Goal: Download file/media

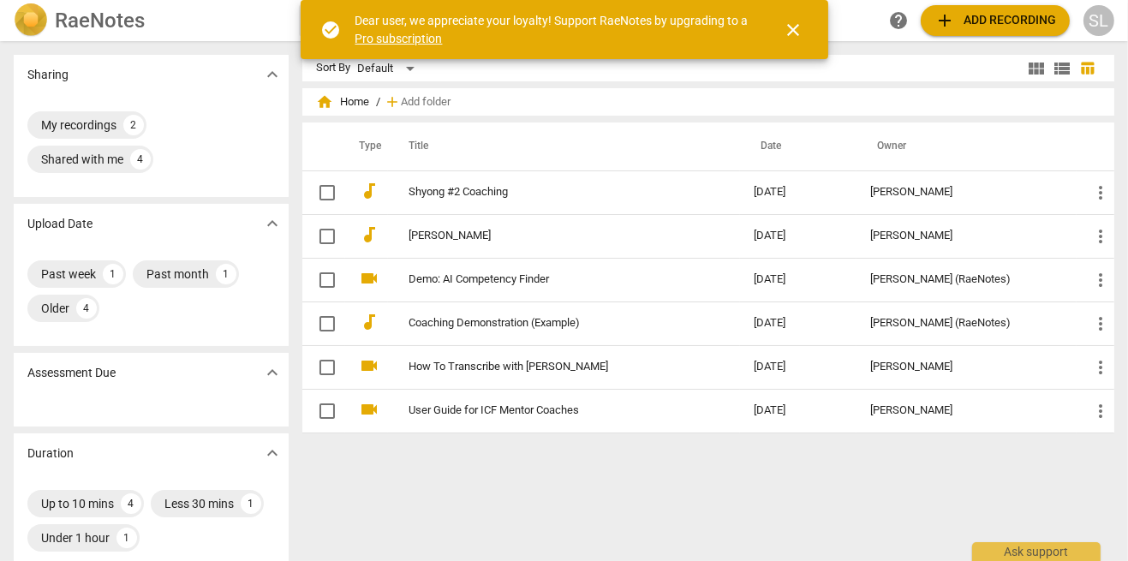
click at [978, 32] on button "add Add recording" at bounding box center [995, 20] width 149 height 31
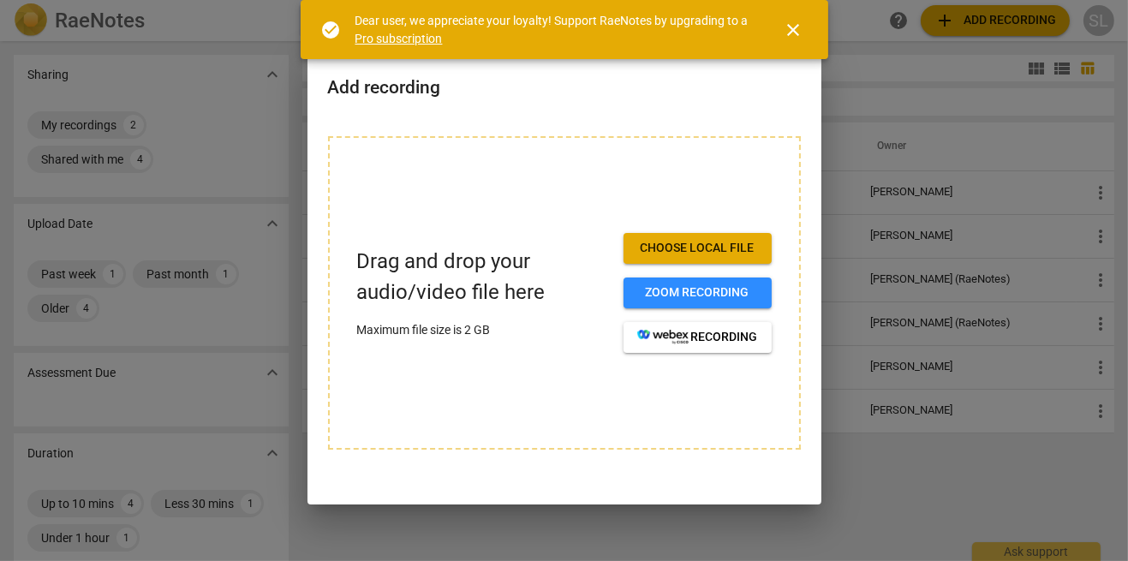
click at [729, 251] on span "Choose local file" at bounding box center [697, 248] width 121 height 17
click at [799, 34] on span "close" at bounding box center [794, 30] width 21 height 21
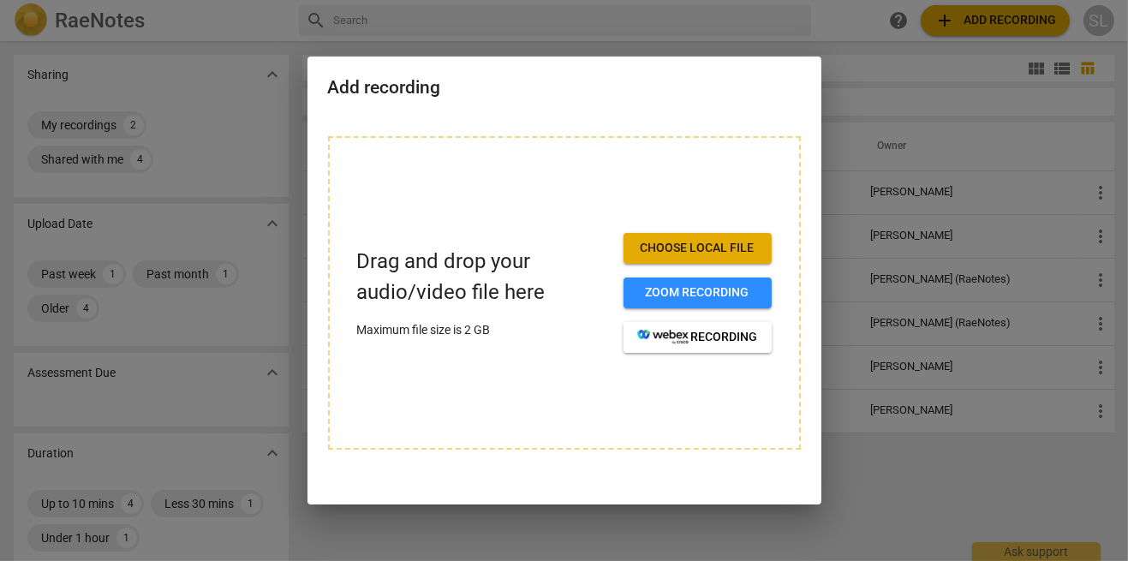
click at [707, 255] on span "Choose local file" at bounding box center [697, 248] width 121 height 17
click at [711, 256] on span "Choose local file" at bounding box center [697, 248] width 121 height 17
click at [669, 250] on span "Choose local file" at bounding box center [697, 248] width 121 height 17
click at [709, 251] on span "Choose local file" at bounding box center [697, 248] width 121 height 17
click at [542, 367] on div "Drag and drop your audio/video file here Maximum file size is 2 GB Choose local…" at bounding box center [564, 292] width 473 height 313
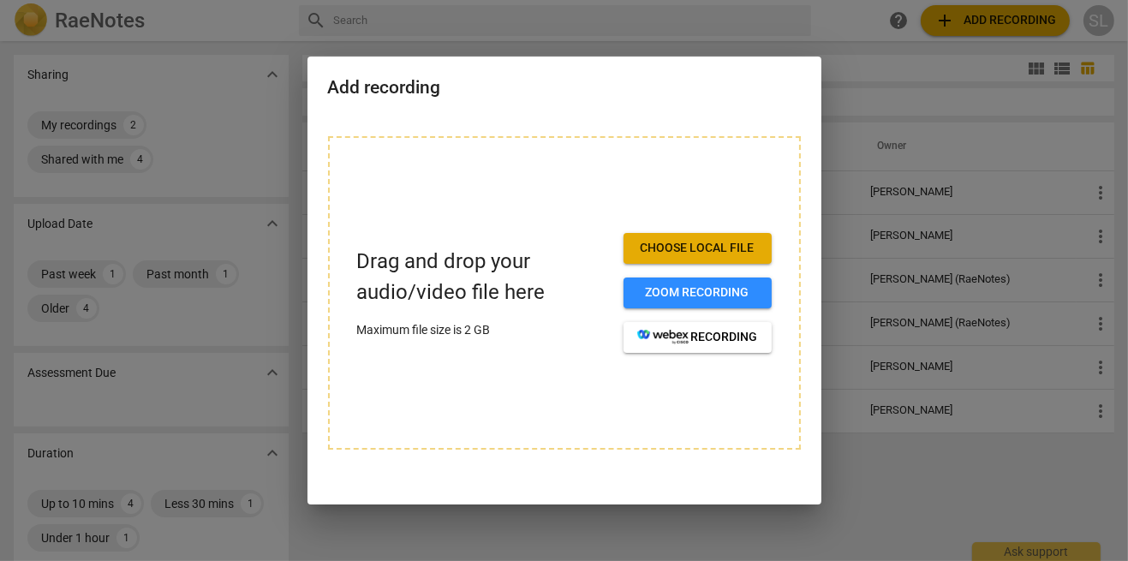
click at [707, 253] on span "Choose local file" at bounding box center [697, 248] width 121 height 17
click at [710, 248] on span "Choose local file" at bounding box center [697, 248] width 121 height 17
click at [724, 258] on button "Choose local file" at bounding box center [698, 248] width 148 height 31
click at [951, 224] on div at bounding box center [564, 280] width 1128 height 561
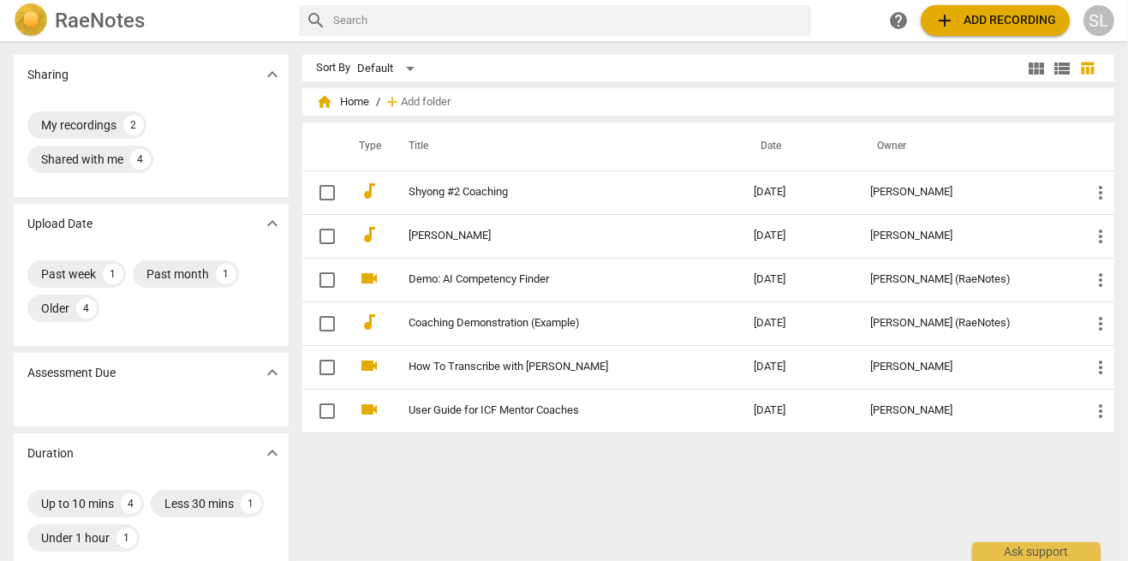
click at [978, 28] on span "add Add recording" at bounding box center [995, 20] width 122 height 21
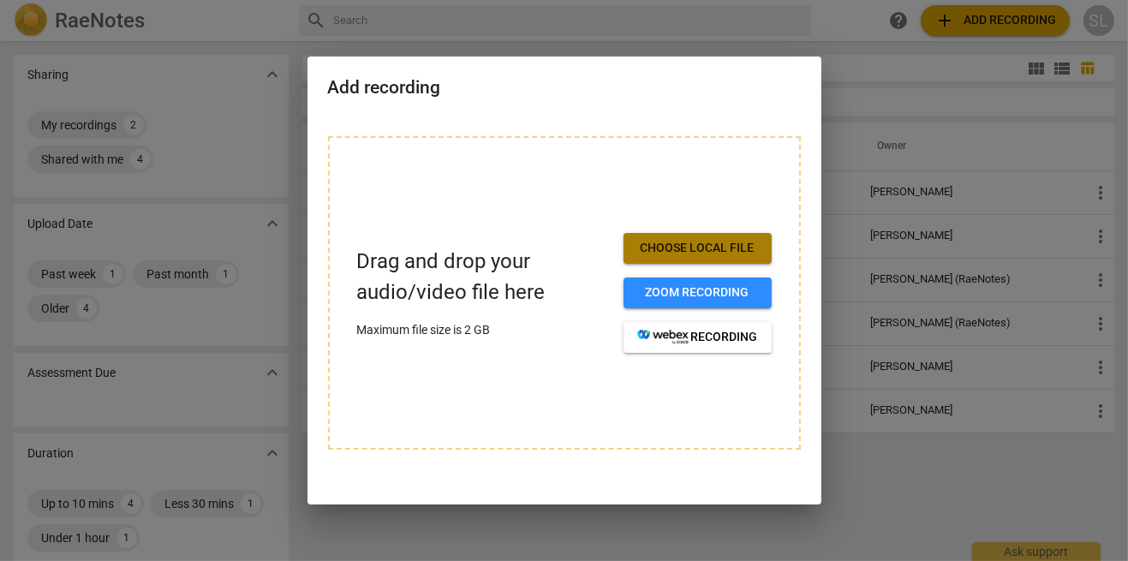
click at [704, 257] on button "Choose local file" at bounding box center [698, 248] width 148 height 31
click at [511, 337] on p "Maximum file size is 2 GB" at bounding box center [483, 330] width 253 height 18
click at [1006, 42] on div at bounding box center [564, 280] width 1128 height 561
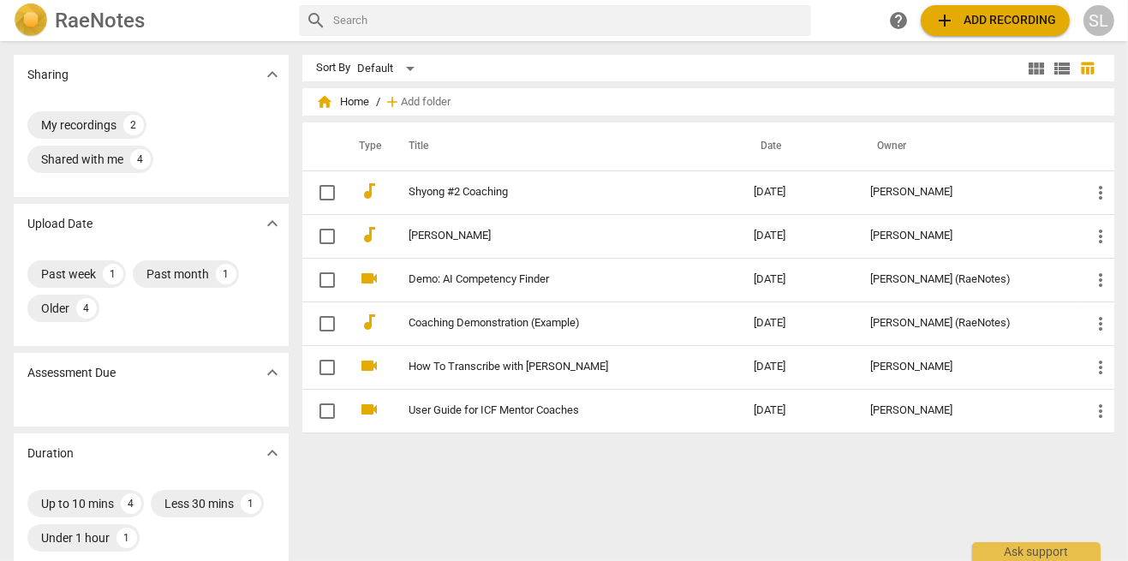
click at [993, 30] on span "add Add recording" at bounding box center [995, 20] width 122 height 21
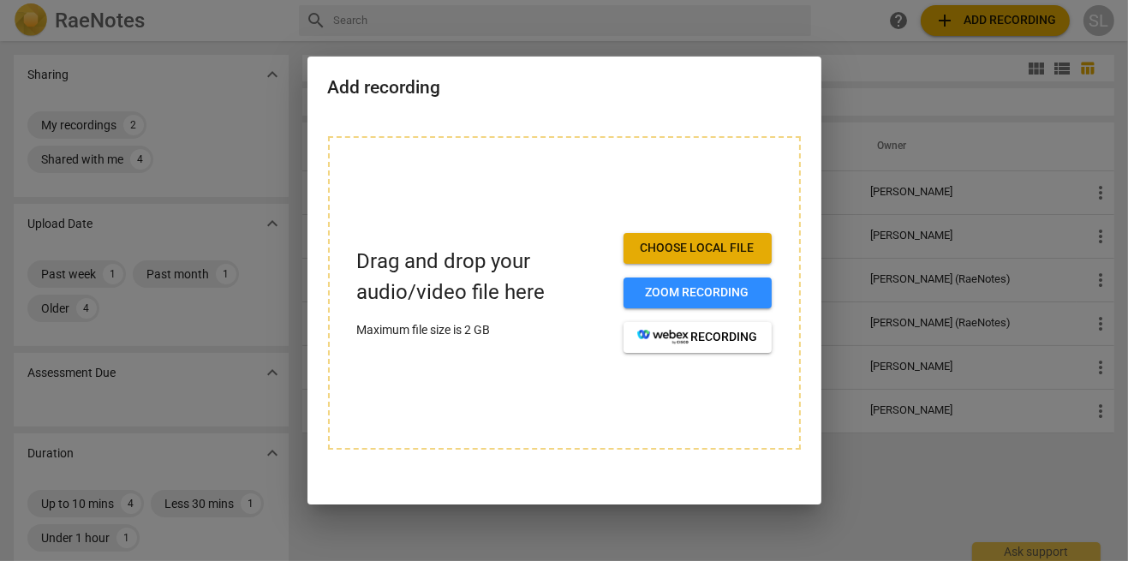
click at [703, 247] on span "Choose local file" at bounding box center [697, 248] width 121 height 17
click at [502, 314] on div "Drag and drop your audio/video file here Maximum file size is 2 GB" at bounding box center [483, 293] width 253 height 92
click at [499, 316] on div "Drag and drop your audio/video file here Maximum file size is 2 GB" at bounding box center [483, 293] width 253 height 92
click at [487, 374] on div "Drag and drop your audio/video file here Maximum file size is 2 GB Choose local…" at bounding box center [564, 292] width 473 height 313
click at [702, 300] on span "Zoom recording" at bounding box center [697, 292] width 121 height 17
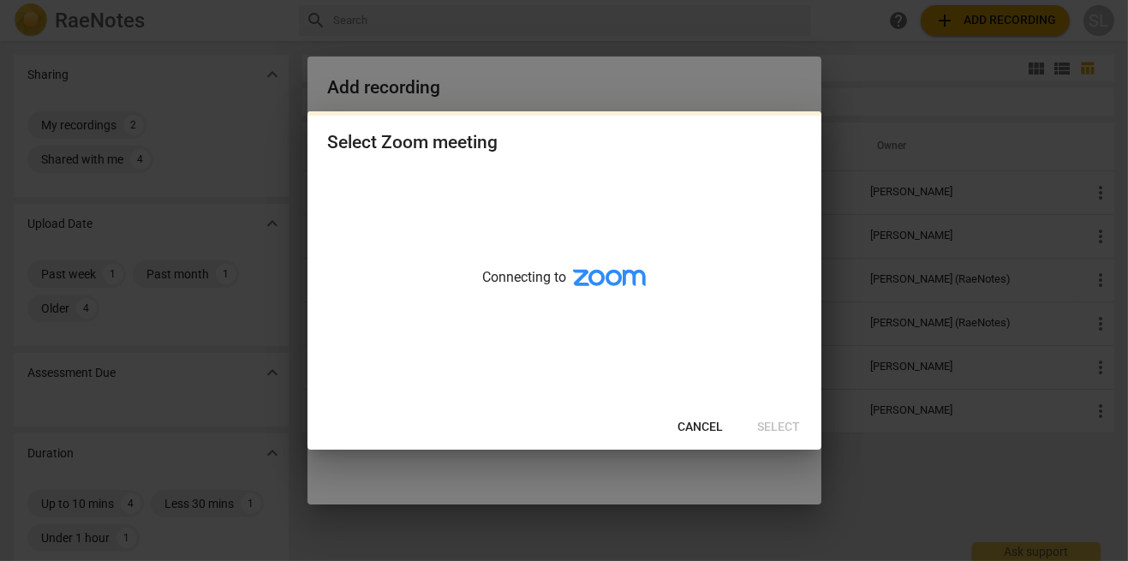
click at [714, 429] on span "Cancel" at bounding box center [700, 427] width 45 height 17
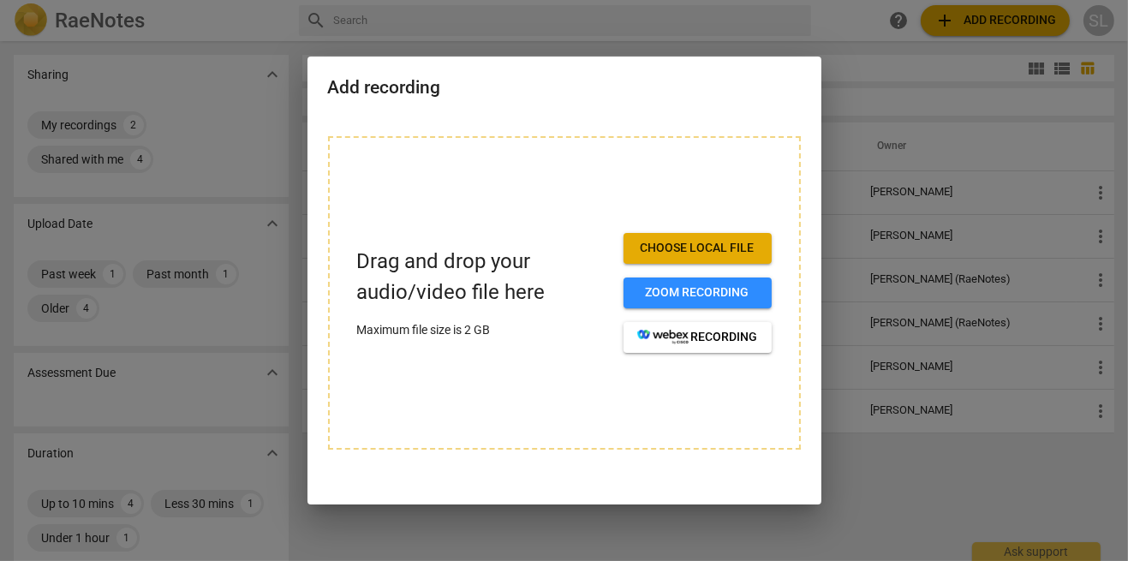
click at [710, 245] on span "Choose local file" at bounding box center [697, 248] width 121 height 17
click at [695, 254] on span "Choose local file" at bounding box center [697, 248] width 121 height 17
click at [1024, 453] on div at bounding box center [564, 280] width 1128 height 561
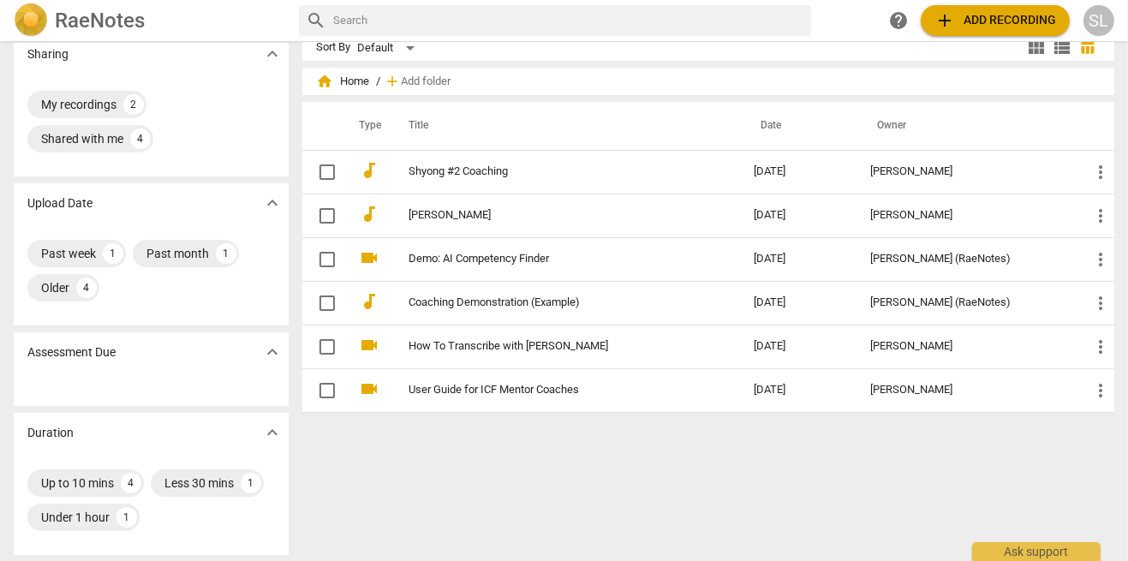
scroll to position [39, 0]
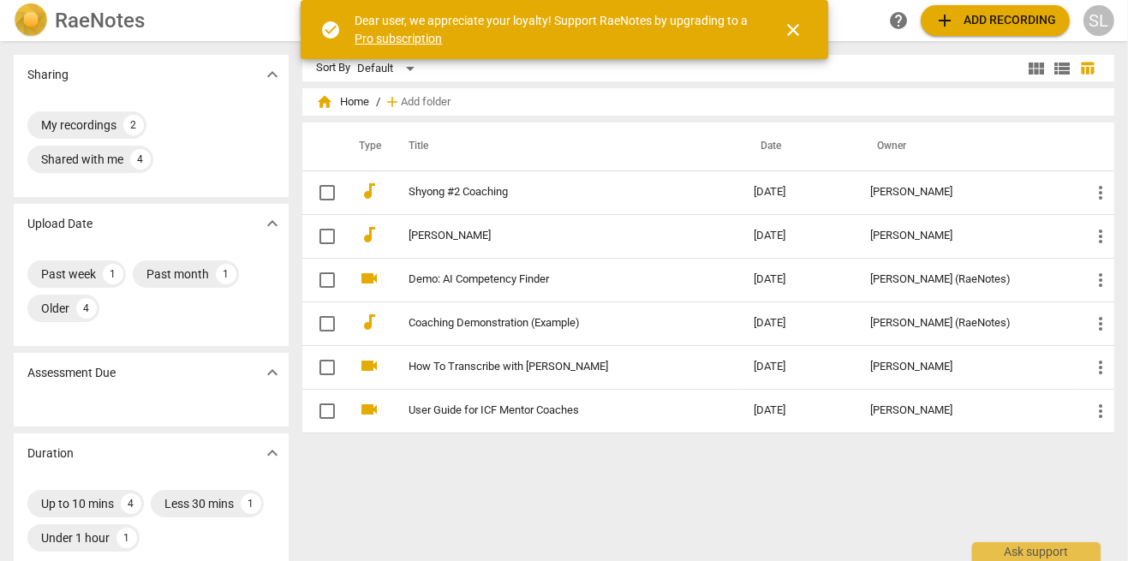
click at [1012, 27] on span "add Add recording" at bounding box center [995, 20] width 122 height 21
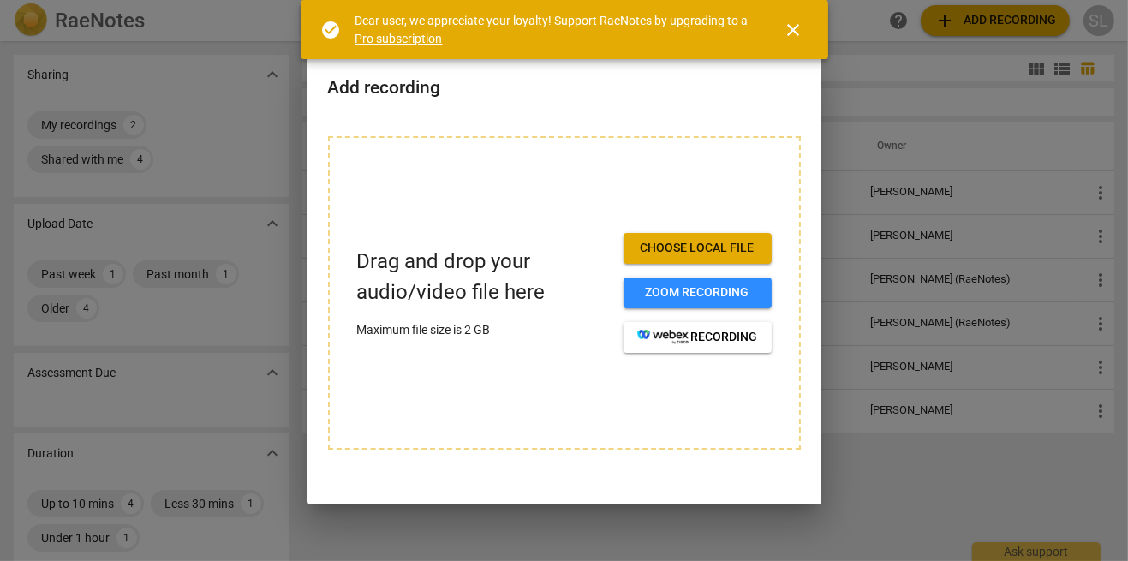
click at [709, 254] on span "Choose local file" at bounding box center [697, 248] width 121 height 17
click at [790, 45] on button "close" at bounding box center [793, 29] width 41 height 41
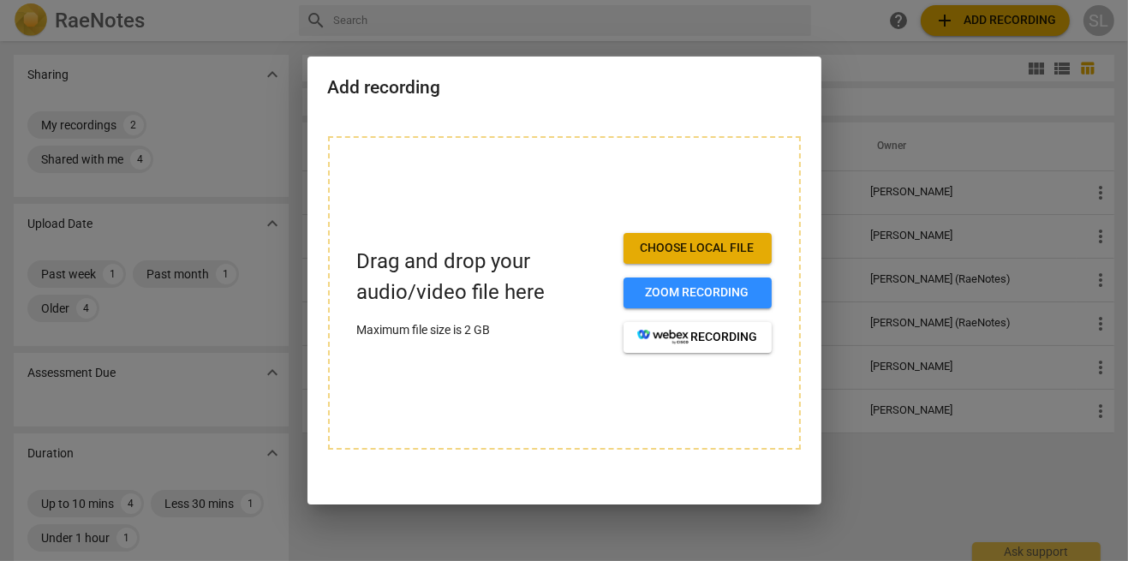
click at [902, 179] on div at bounding box center [564, 280] width 1128 height 561
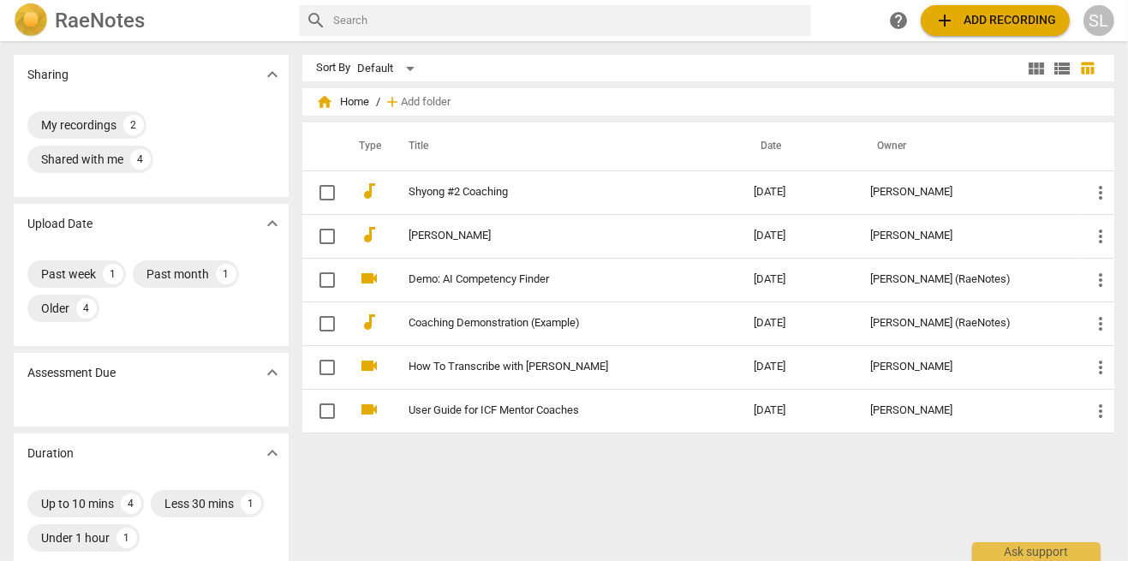
click at [111, 28] on h2 "RaeNotes" at bounding box center [100, 21] width 90 height 24
click at [1101, 10] on div "SL" at bounding box center [1098, 20] width 31 height 31
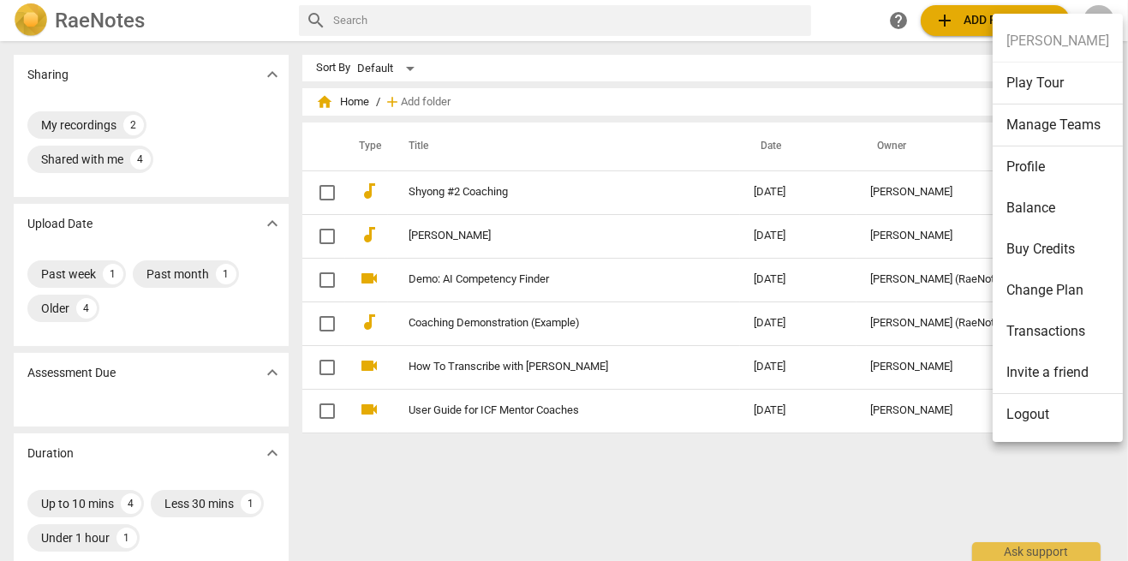
click at [1098, 12] on div at bounding box center [564, 280] width 1128 height 561
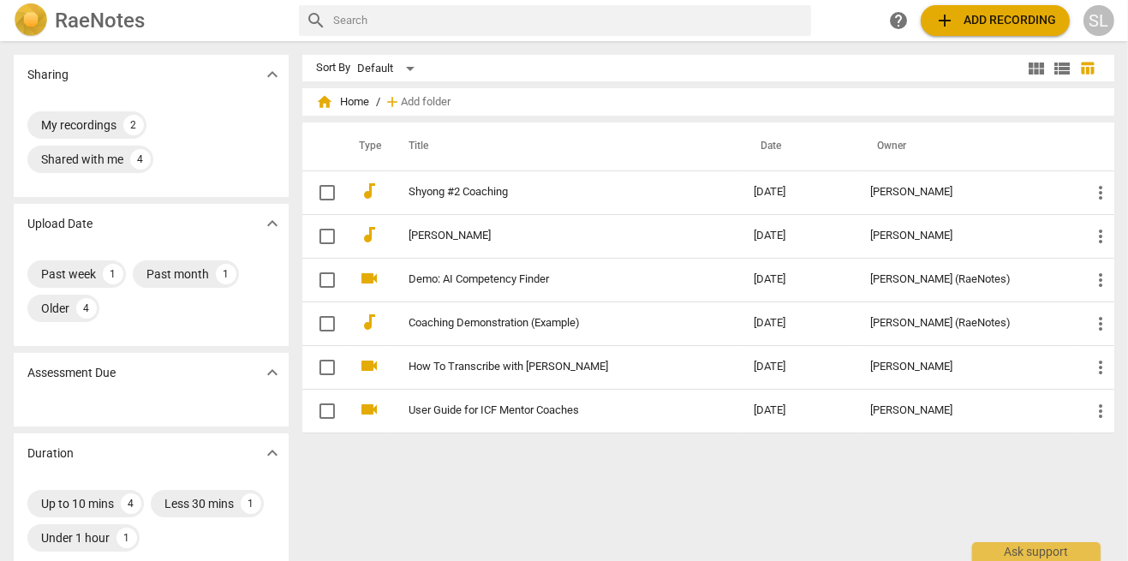
click at [1101, 11] on div "SL" at bounding box center [1098, 20] width 31 height 31
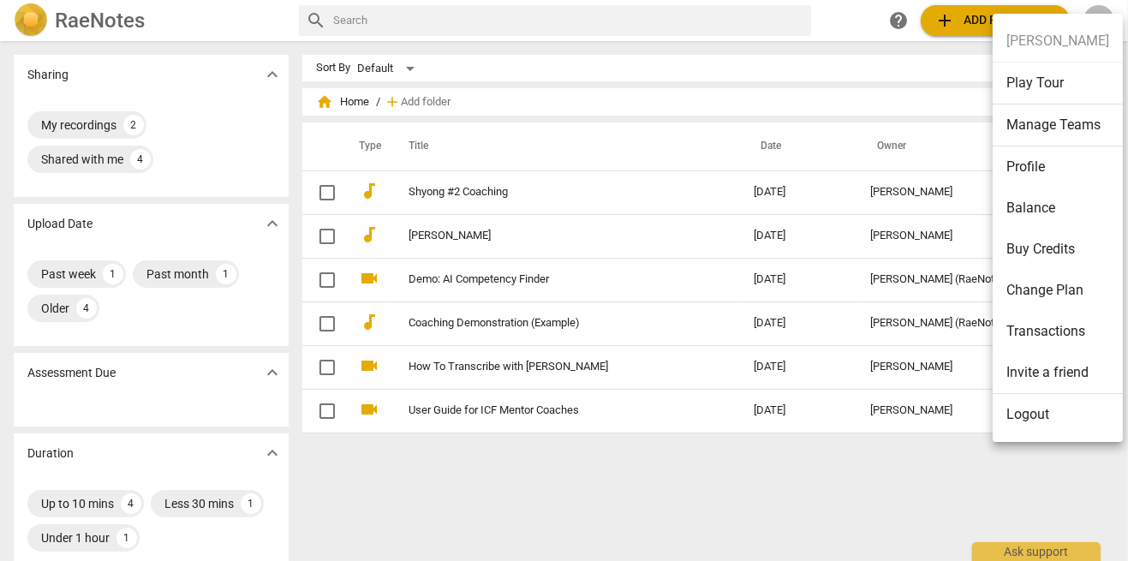
click at [1045, 218] on li "Balance" at bounding box center [1058, 208] width 130 height 41
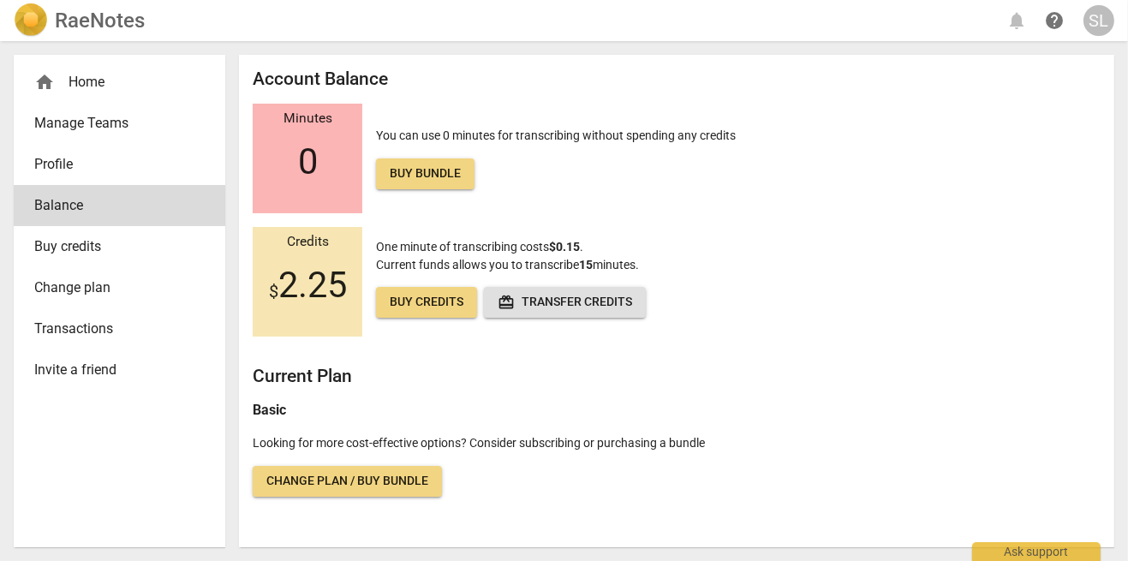
click at [435, 307] on span "Buy credits" at bounding box center [427, 302] width 74 height 17
click at [423, 307] on span "Buy credits" at bounding box center [427, 302] width 74 height 17
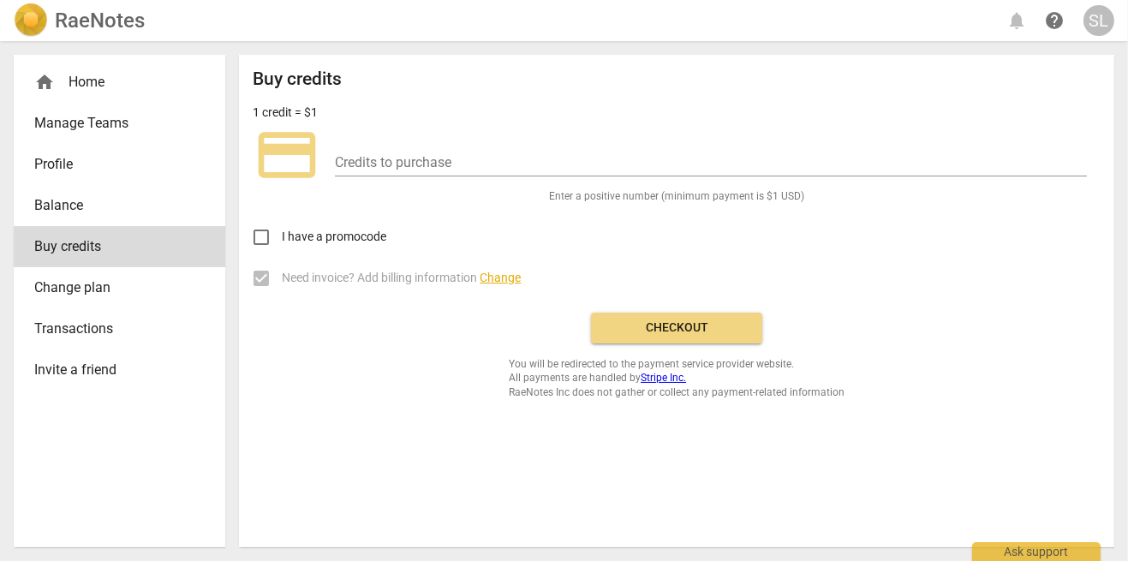
click at [480, 140] on div "Credits to purchase" at bounding box center [711, 157] width 752 height 39
click at [401, 157] on input "number" at bounding box center [711, 164] width 752 height 25
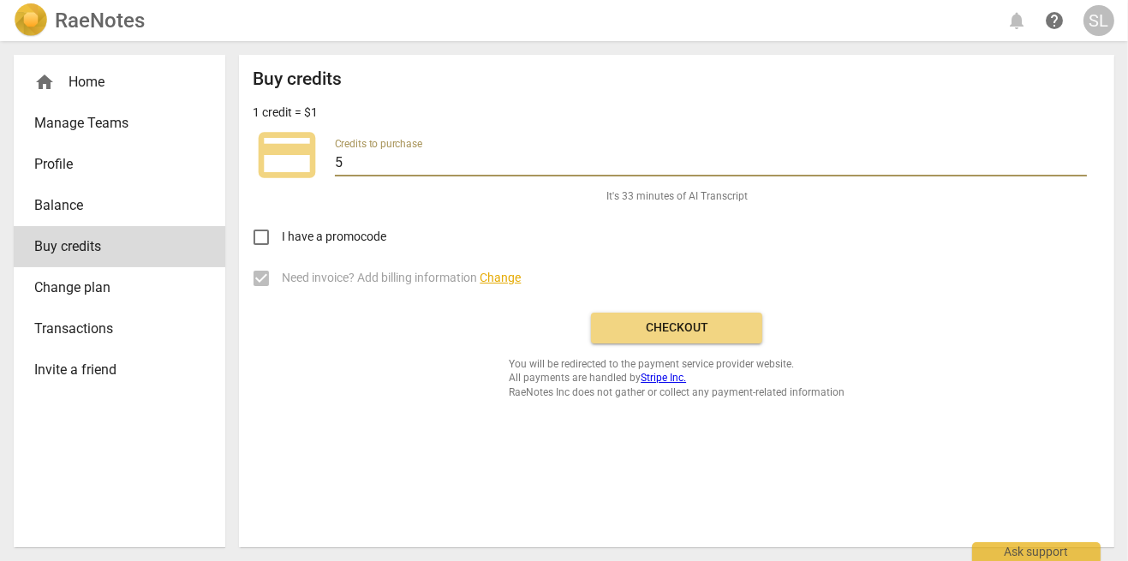
type input "5"
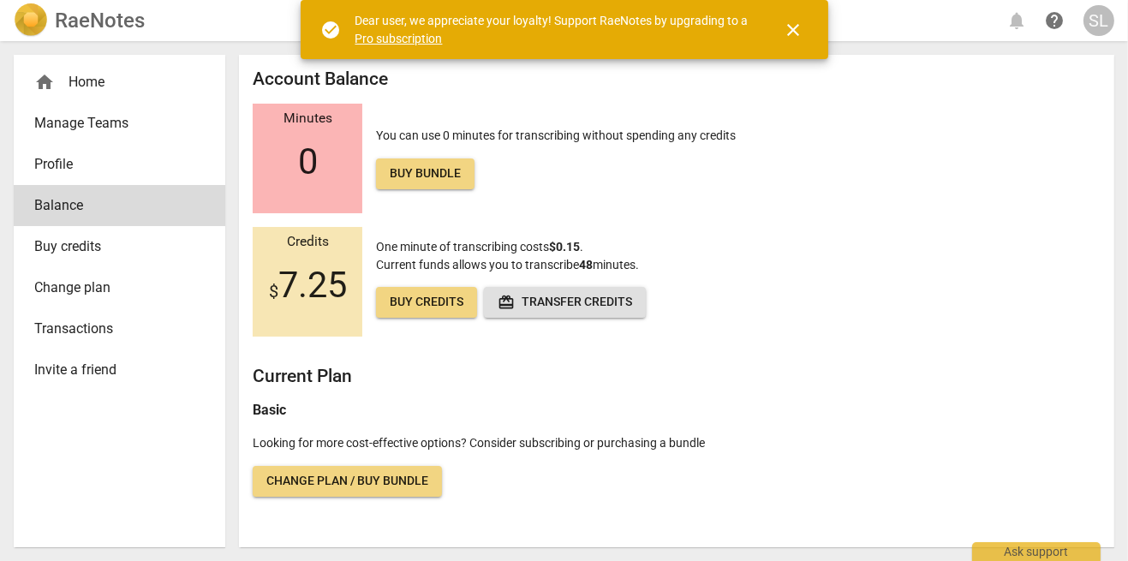
click at [797, 39] on button "close" at bounding box center [793, 29] width 41 height 41
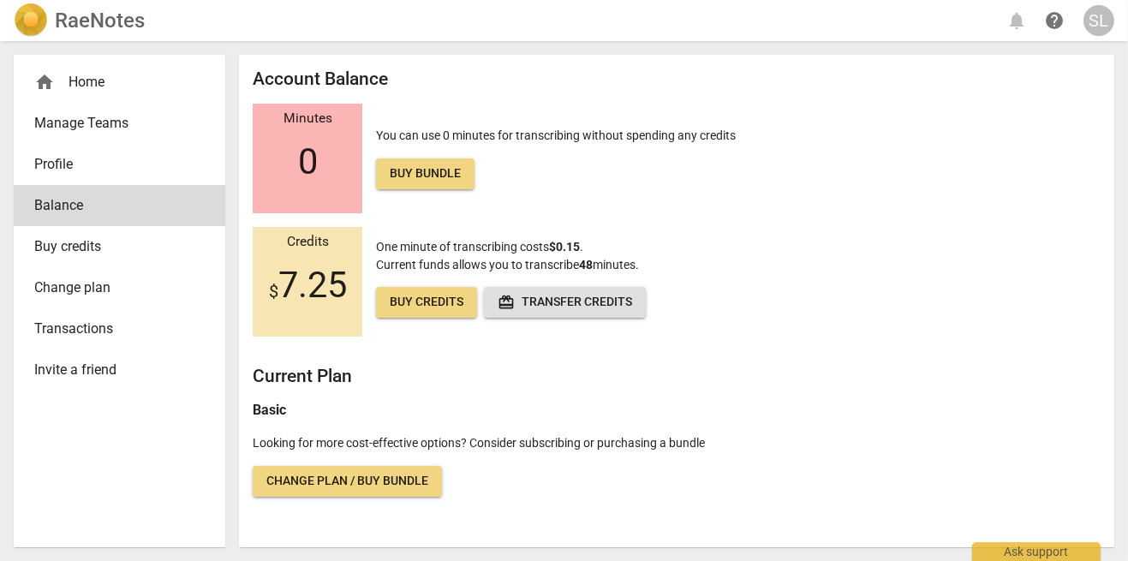
click at [83, 29] on h2 "RaeNotes" at bounding box center [100, 21] width 90 height 24
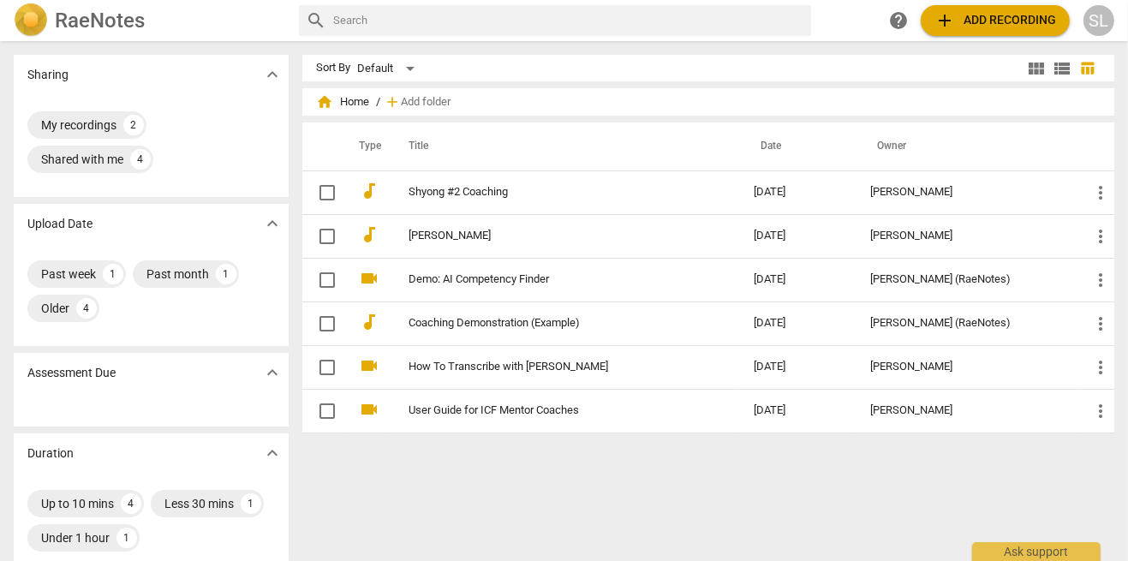
click at [997, 27] on span "add Add recording" at bounding box center [995, 20] width 122 height 21
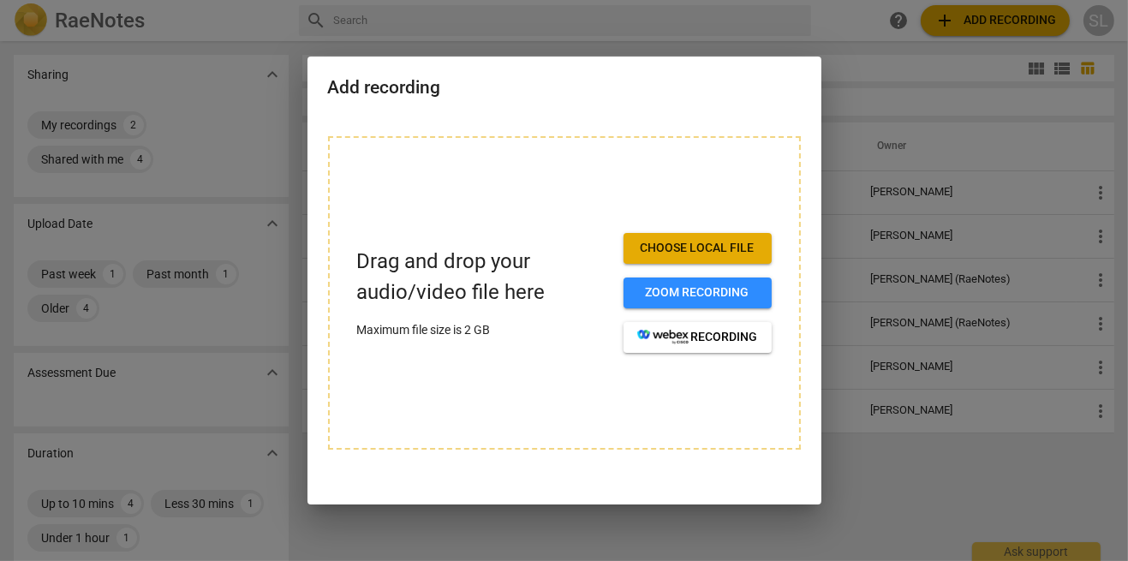
click at [698, 254] on span "Choose local file" at bounding box center [697, 248] width 121 height 17
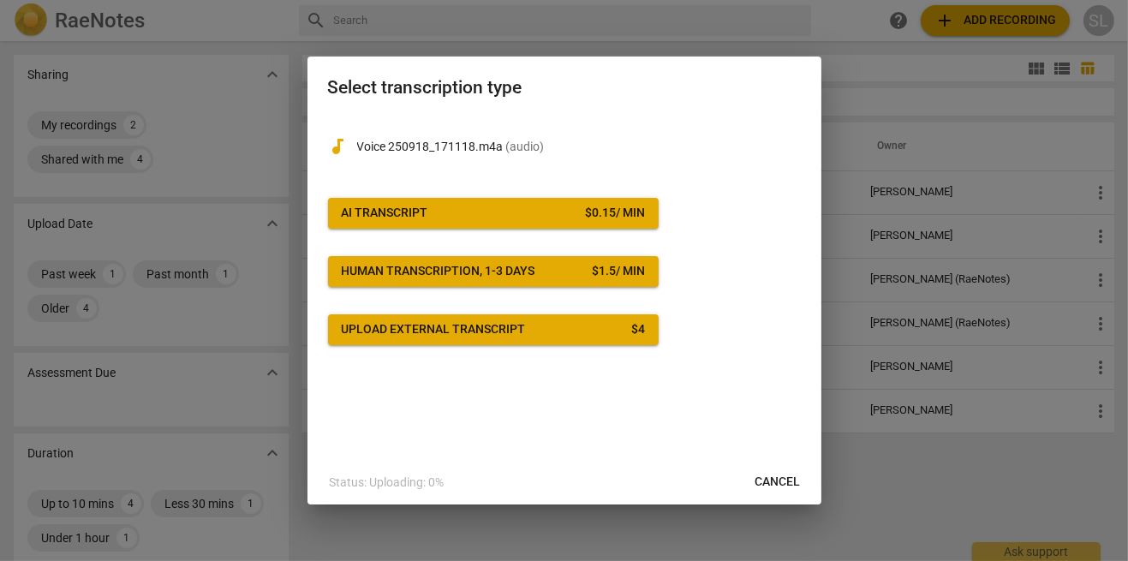
click at [542, 218] on span "AI Transcript $ 0.15 / min" at bounding box center [493, 213] width 303 height 17
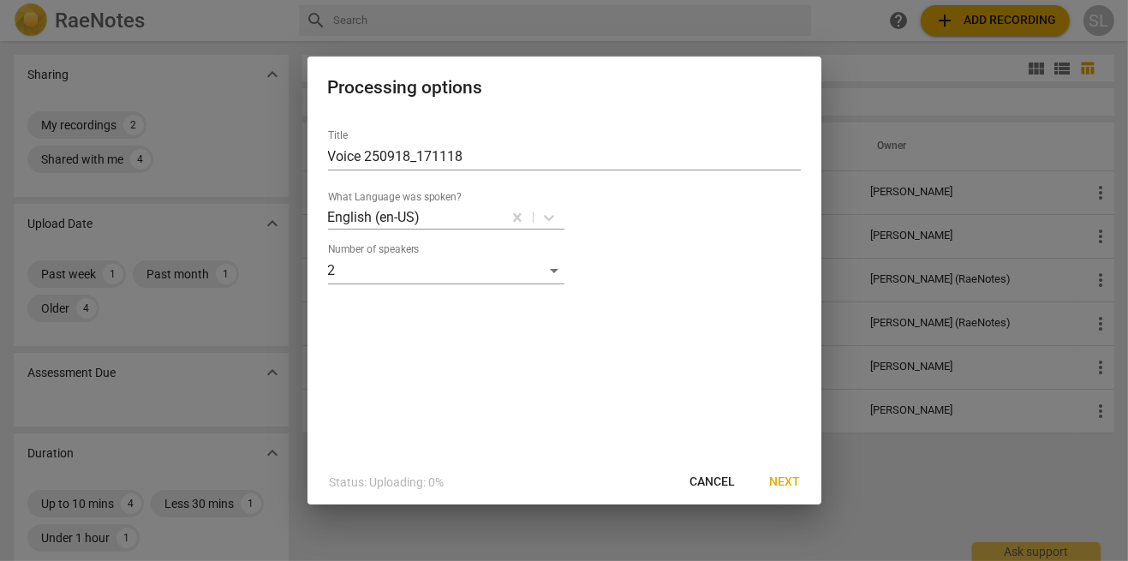
click at [786, 494] on button "Next" at bounding box center [785, 482] width 58 height 31
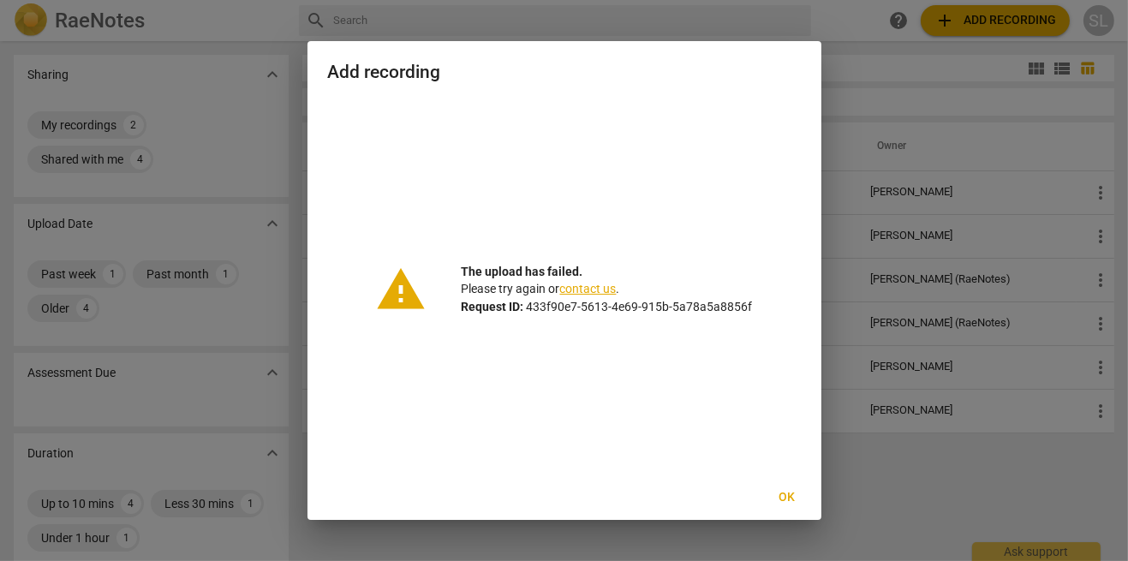
click at [794, 504] on span "Ok" at bounding box center [786, 497] width 27 height 17
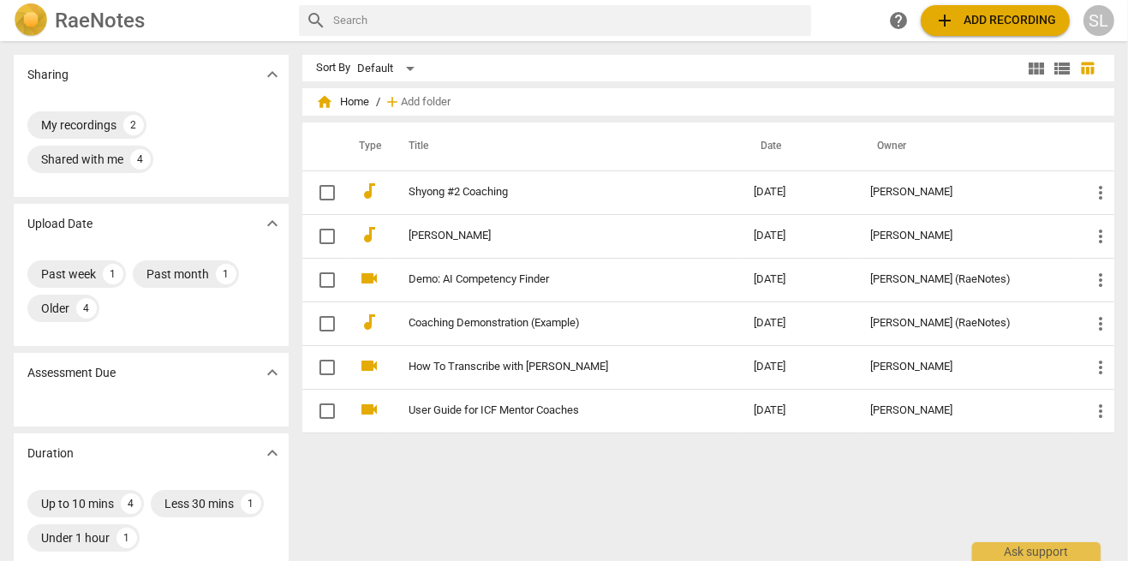
click at [1097, 33] on div "SL" at bounding box center [1098, 20] width 31 height 31
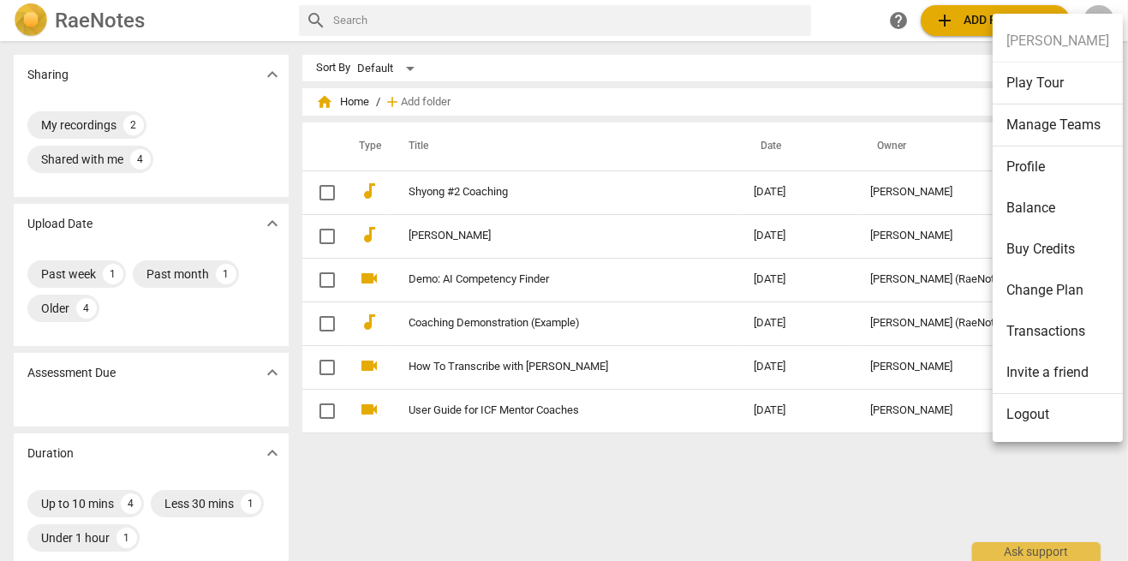
click at [1055, 218] on li "Balance" at bounding box center [1058, 208] width 130 height 41
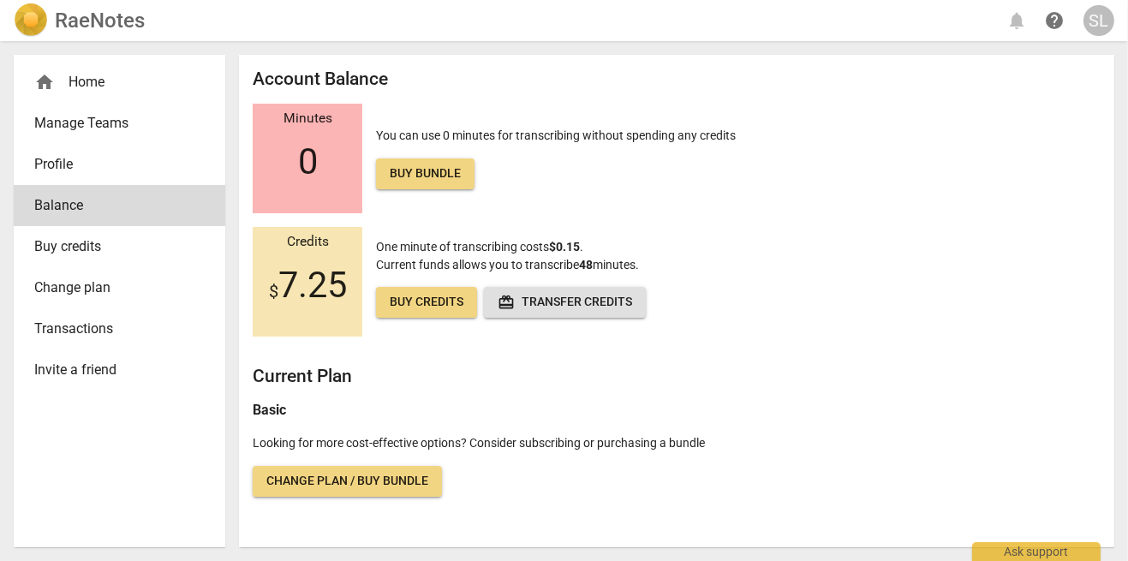
click at [396, 488] on span "Change plan / Buy bundle" at bounding box center [347, 481] width 162 height 17
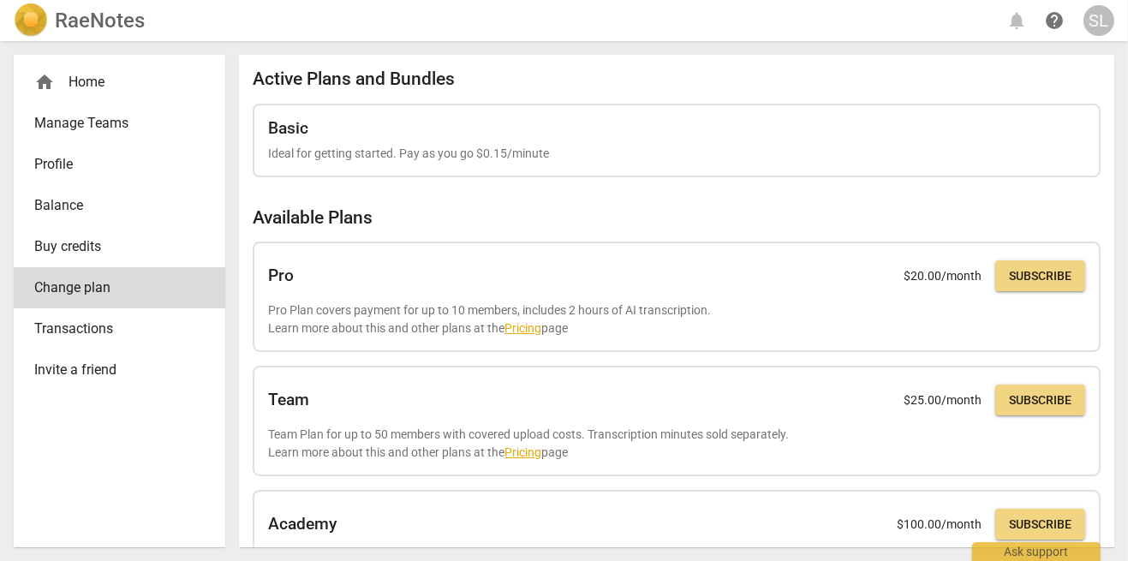
click at [1105, 30] on div "SL" at bounding box center [1098, 20] width 31 height 31
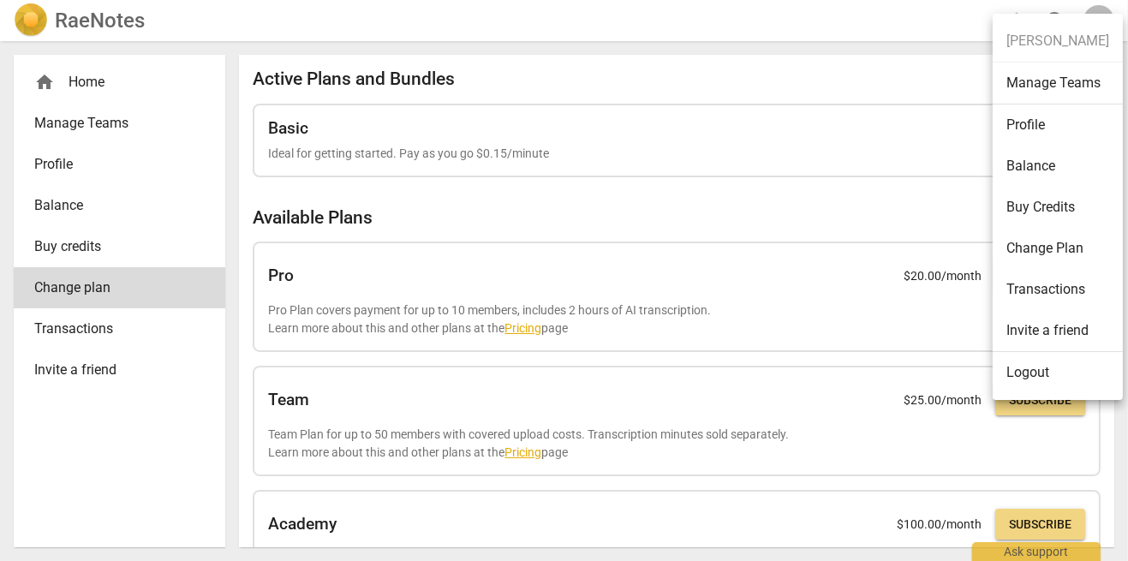
click at [86, 29] on div at bounding box center [564, 280] width 1128 height 561
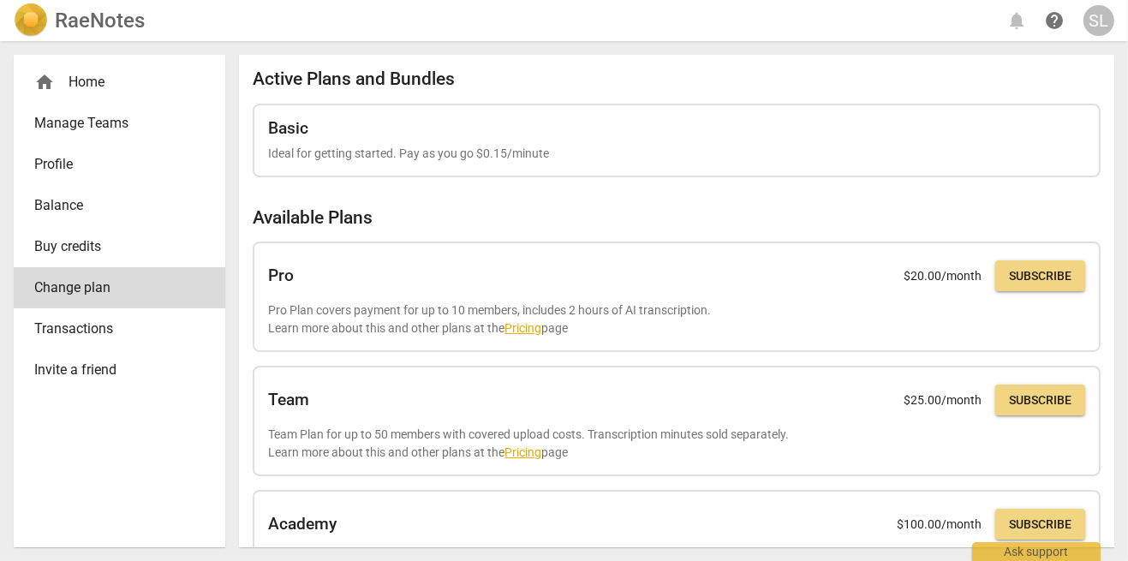
click at [102, 15] on h2 "RaeNotes" at bounding box center [100, 21] width 90 height 24
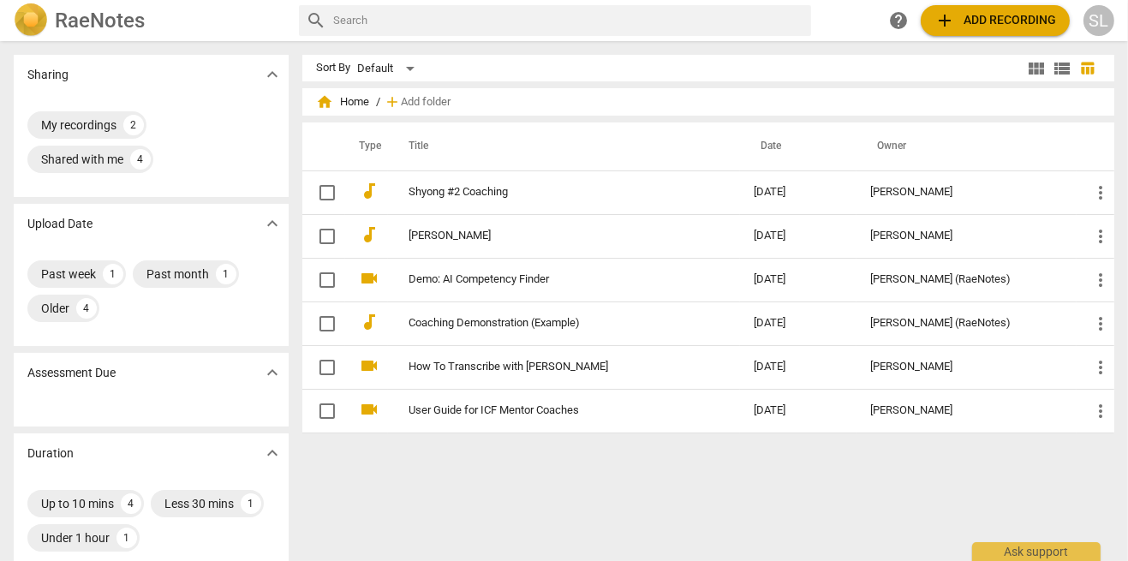
click at [1008, 29] on span "add Add recording" at bounding box center [995, 20] width 122 height 21
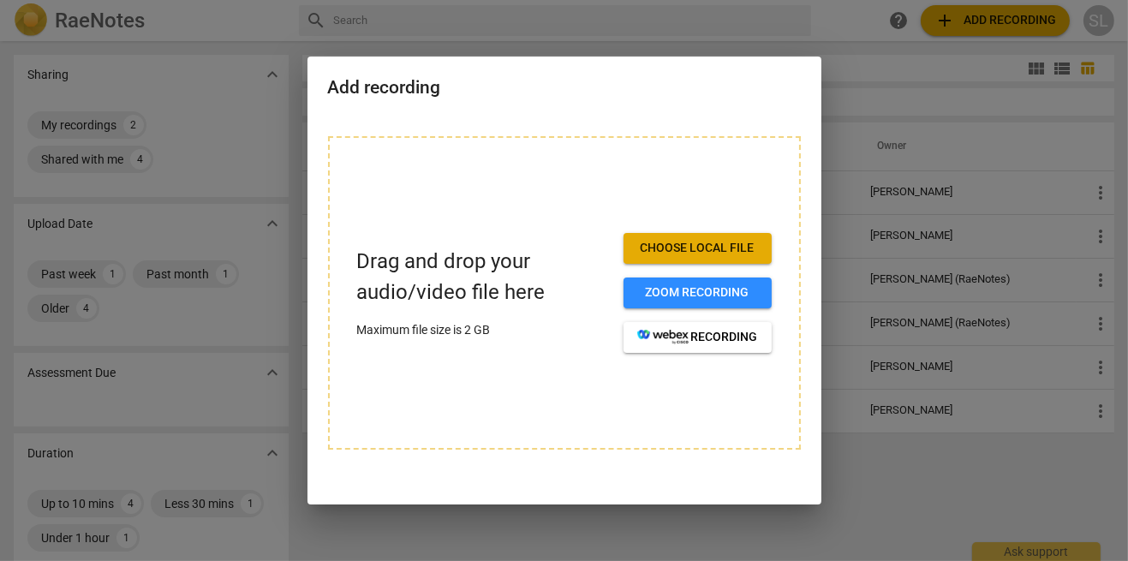
click at [701, 254] on span "Choose local file" at bounding box center [697, 248] width 121 height 17
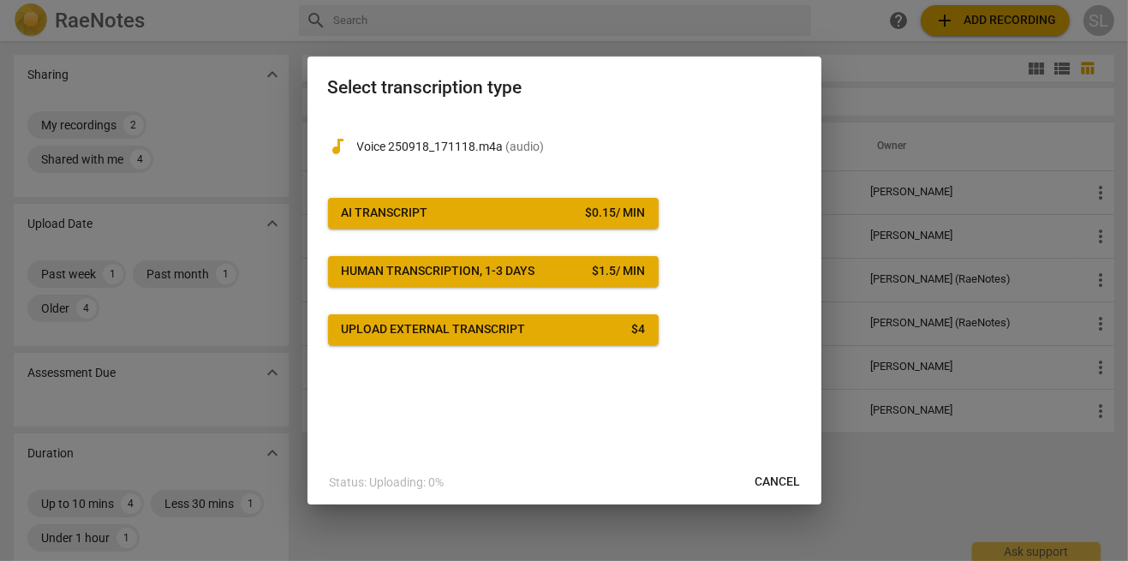
click at [553, 217] on span "AI Transcript $ 0.15 / min" at bounding box center [493, 213] width 303 height 17
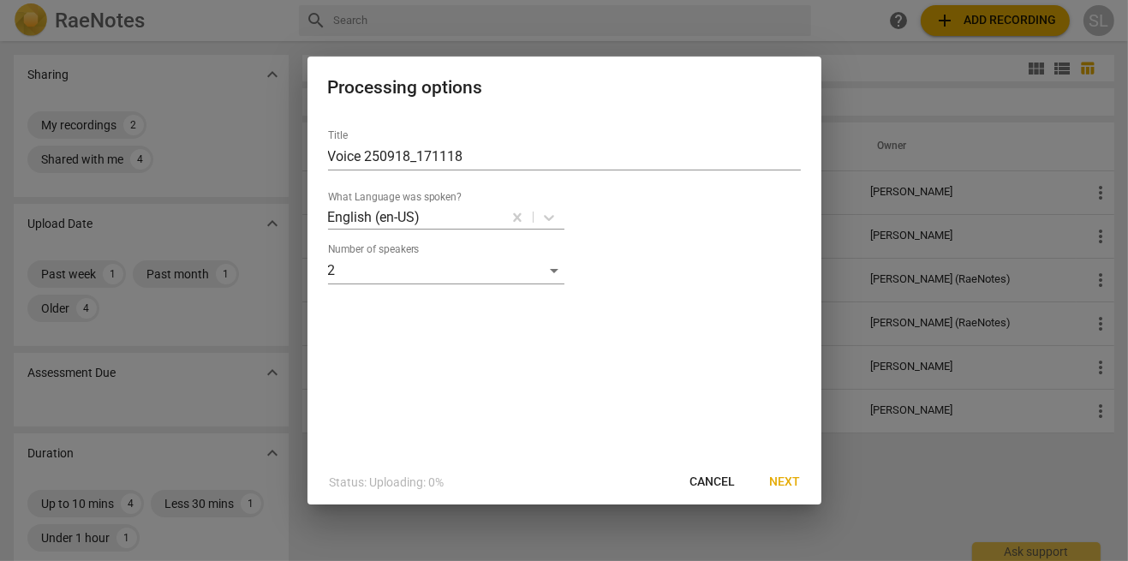
click at [790, 491] on button "Next" at bounding box center [785, 482] width 58 height 31
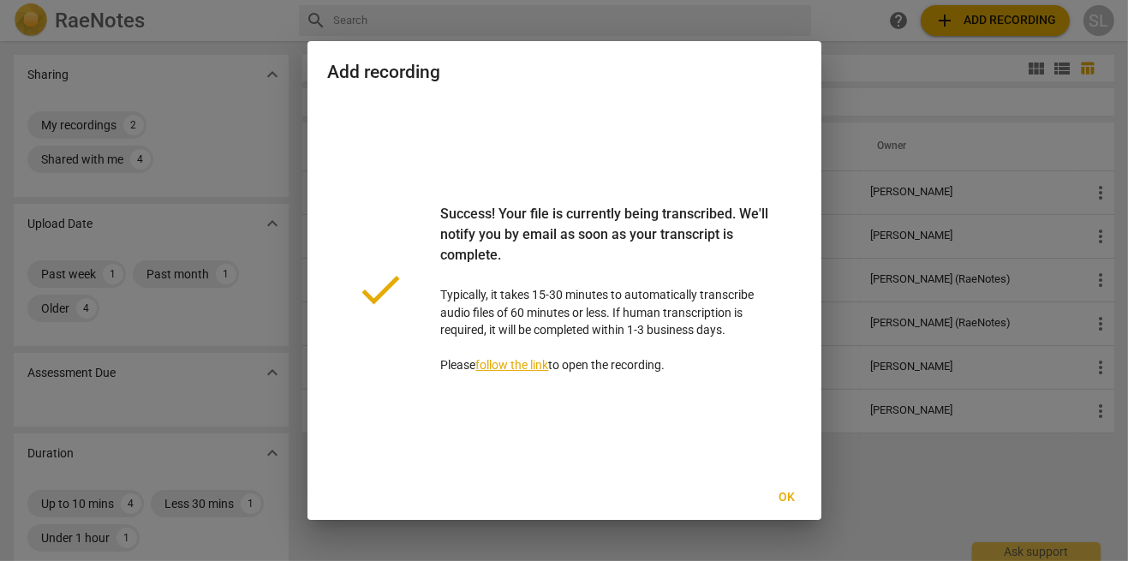
click at [803, 495] on button "Ok" at bounding box center [787, 497] width 55 height 31
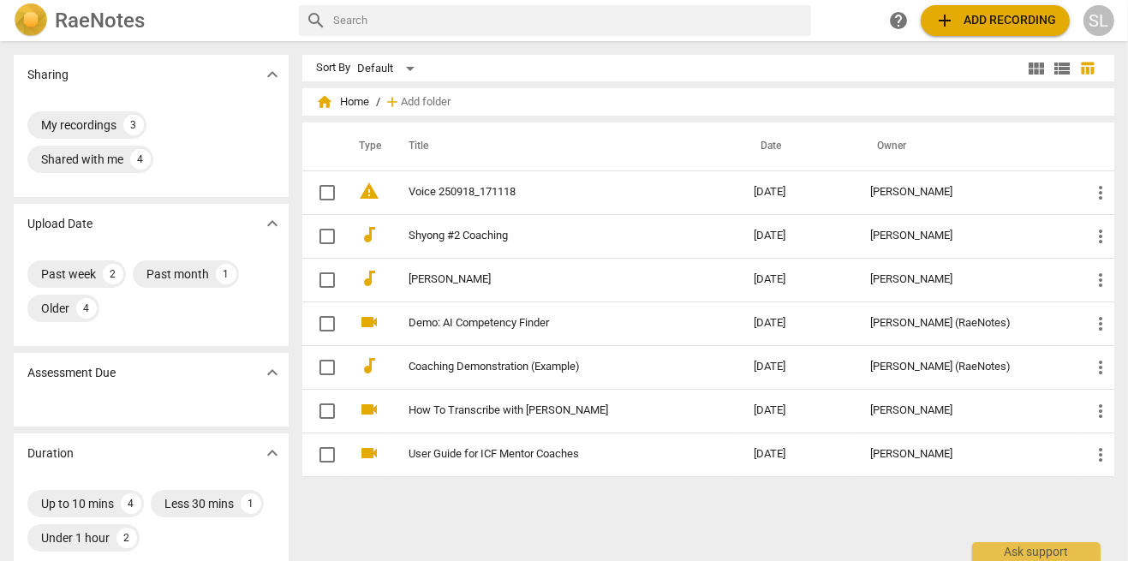
click at [1095, 188] on span "more_vert" at bounding box center [1100, 192] width 21 height 21
click at [455, 200] on div at bounding box center [564, 280] width 1128 height 561
click at [449, 195] on link "Voice 250918_171118" at bounding box center [550, 192] width 283 height 13
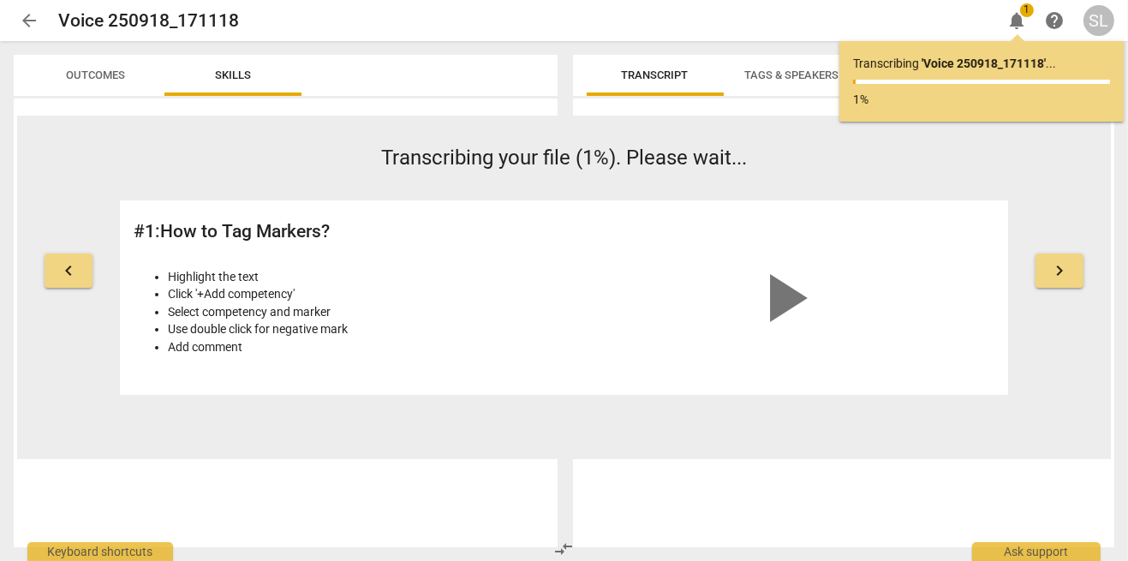
click at [155, 22] on h2 "Voice 250918_171118" at bounding box center [148, 20] width 181 height 21
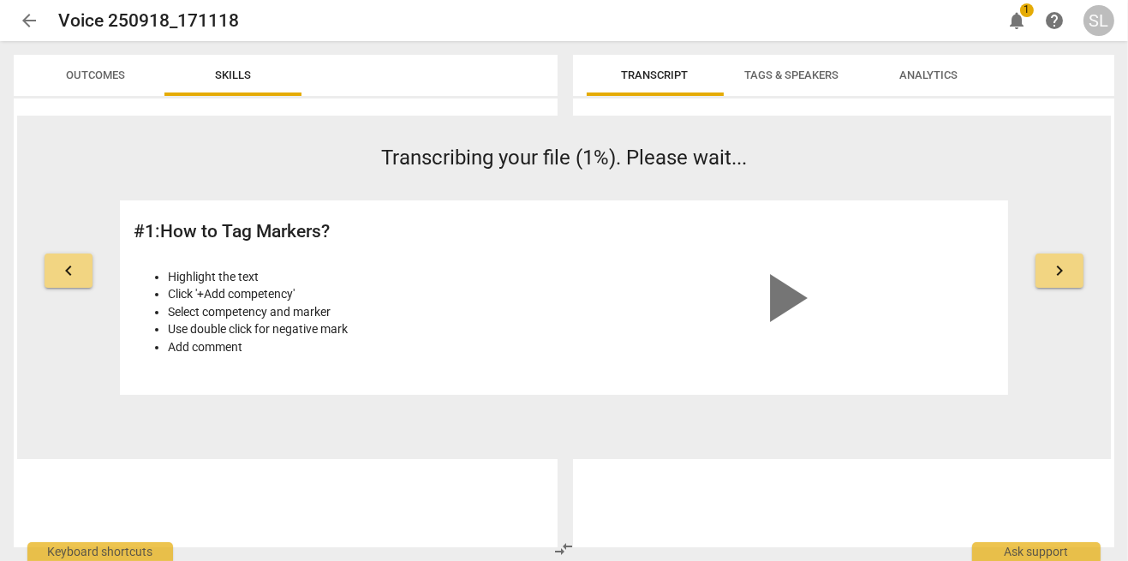
click at [792, 306] on span "play_arrow" at bounding box center [784, 298] width 82 height 82
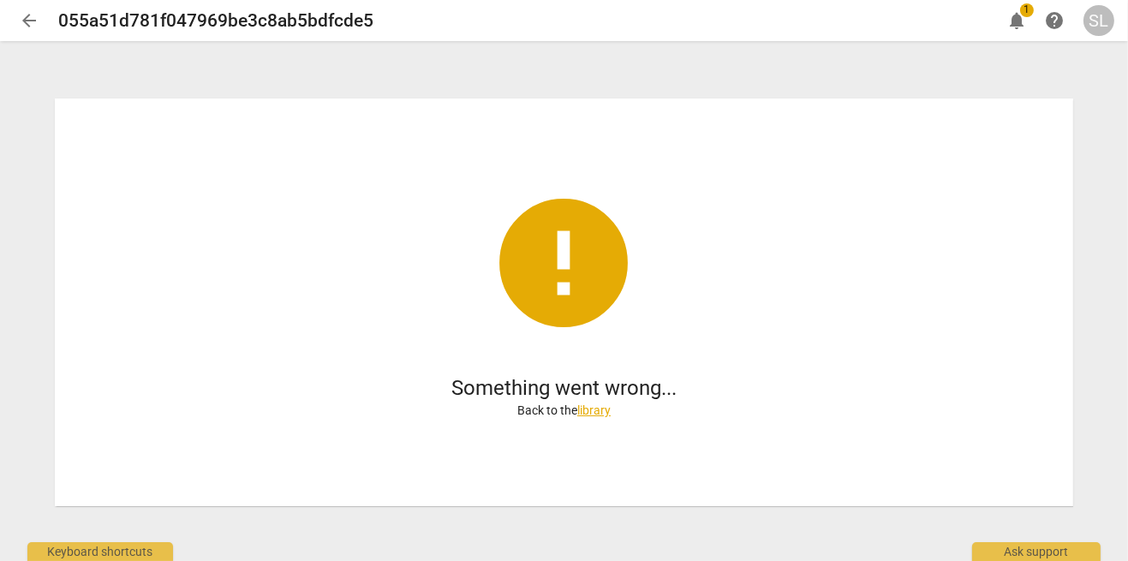
click at [689, 394] on div "error Something went wrong... Back to the library" at bounding box center [564, 302] width 1018 height 408
click at [591, 409] on link "library" at bounding box center [593, 410] width 33 height 14
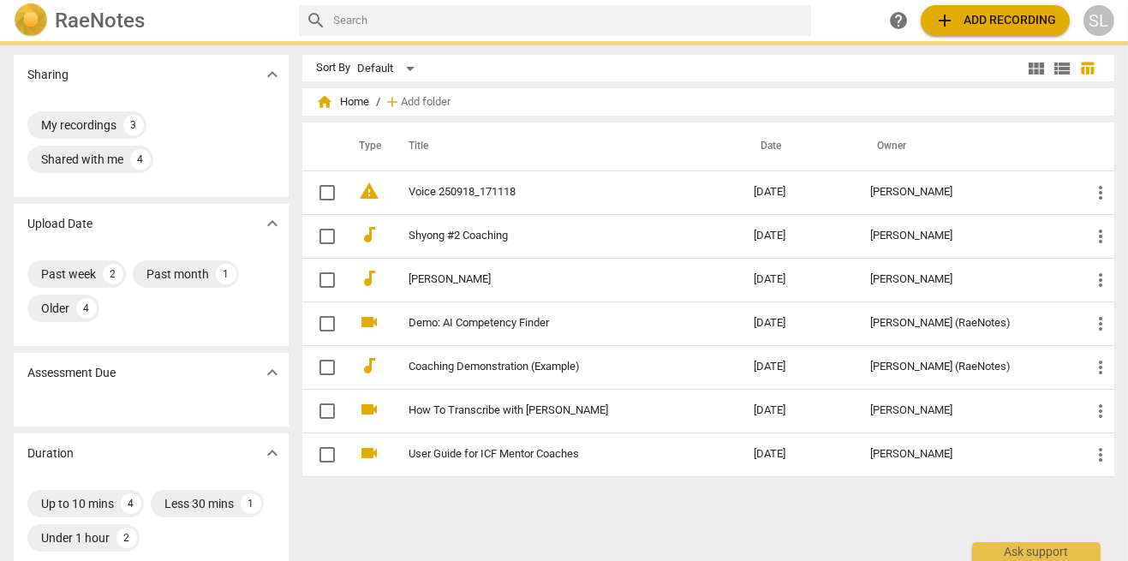
click at [473, 194] on link "Voice 250918_171118" at bounding box center [550, 192] width 283 height 13
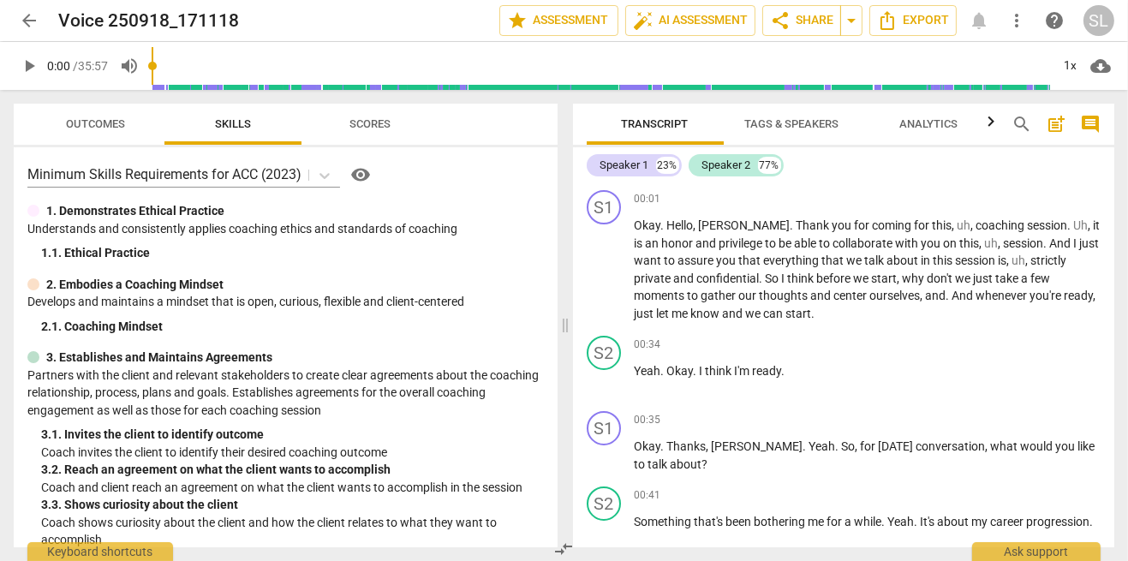
click at [105, 127] on span "Outcomes" at bounding box center [96, 123] width 59 height 13
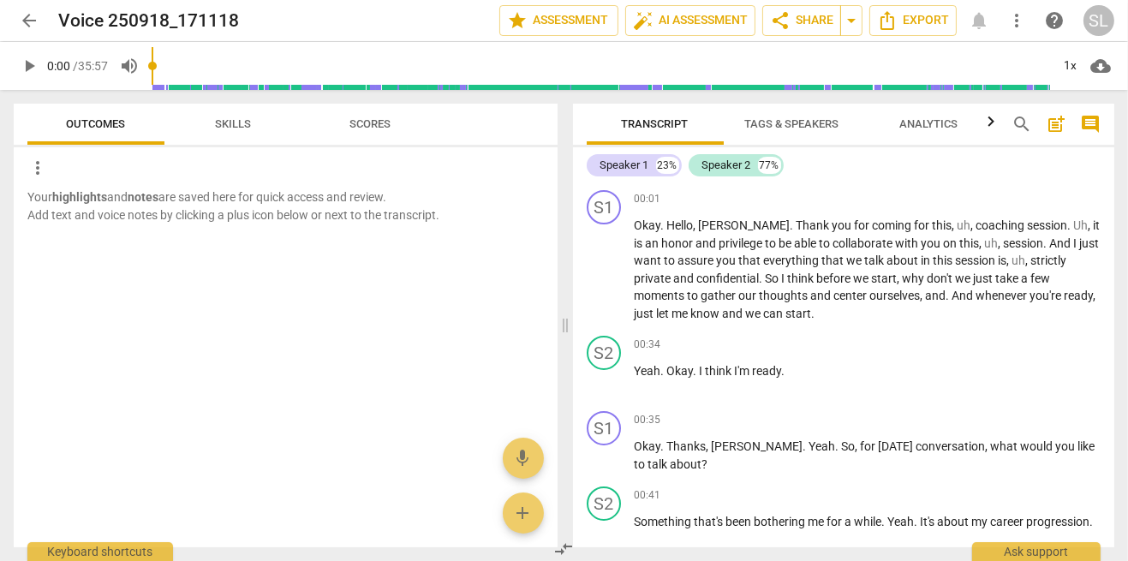
click at [228, 138] on button "Skills" at bounding box center [232, 124] width 137 height 41
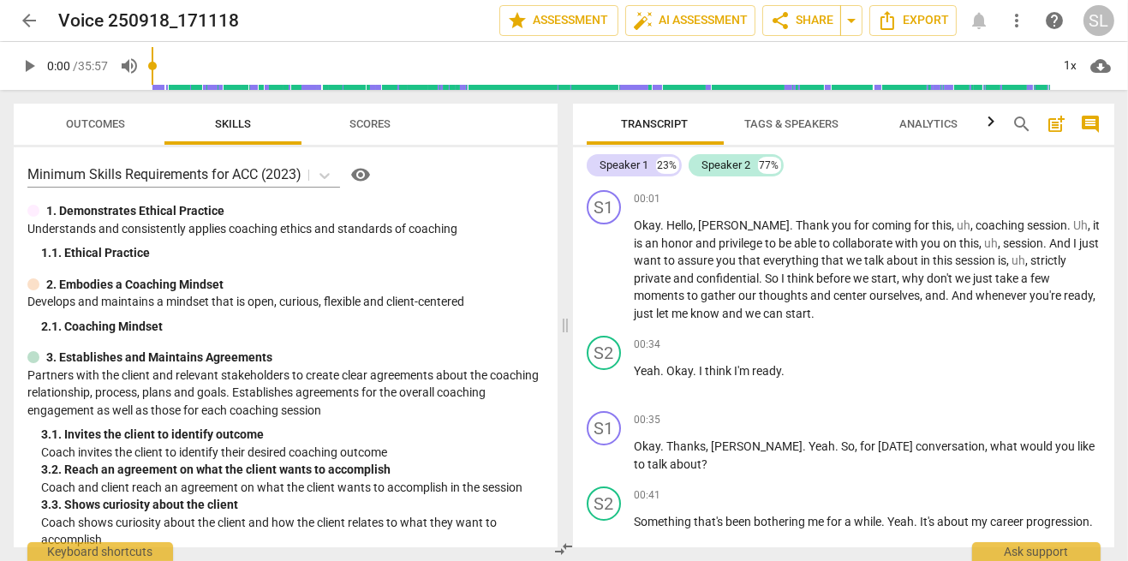
click at [365, 121] on span "Scores" at bounding box center [369, 123] width 41 height 13
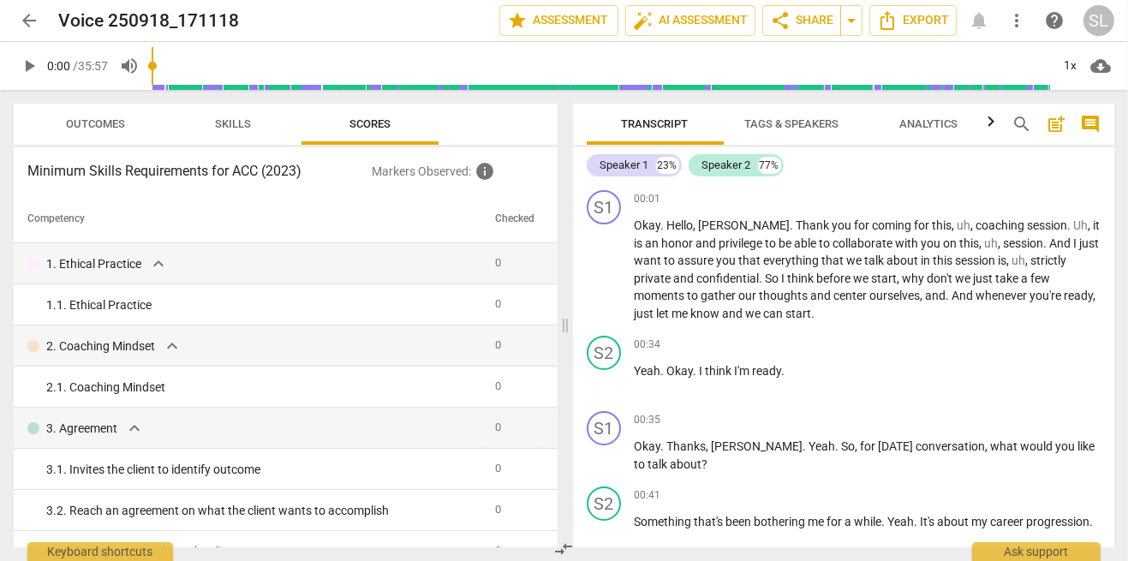
click at [230, 150] on div "Minimum Skills Requirements for ACC (2023) Markers Observed : info Competency C…" at bounding box center [286, 347] width 544 height 400
click at [238, 140] on button "Skills" at bounding box center [232, 124] width 137 height 41
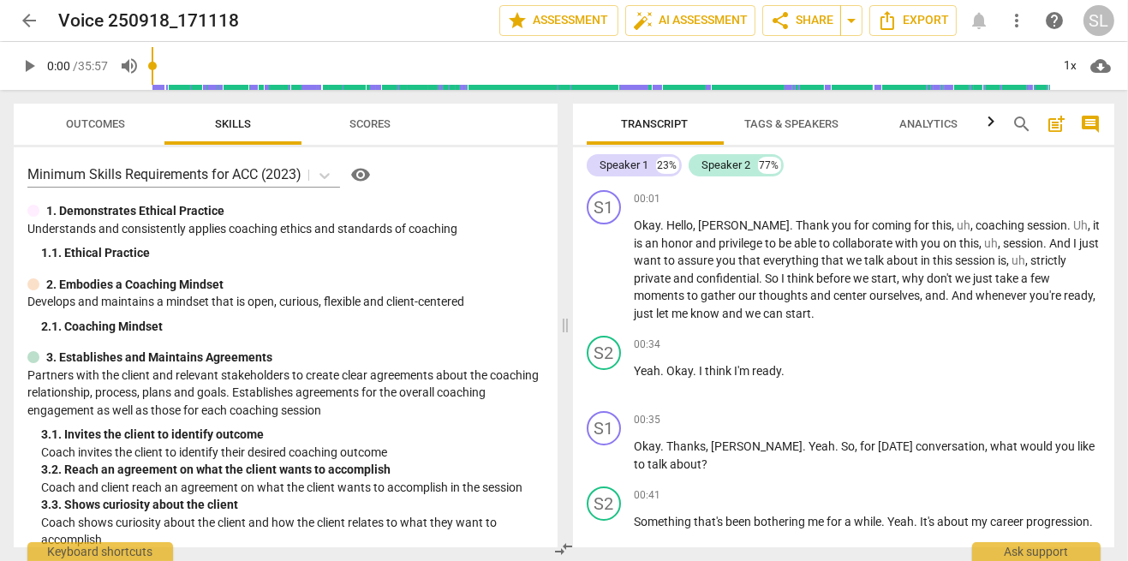
click at [354, 146] on div "Outcomes Skills Scores Minimum Skills Requirements for ACC (2023) visibility 1.…" at bounding box center [286, 326] width 544 height 444
click at [385, 157] on div "Minimum Skills Requirements for ACC (2023) visibility 1. Demonstrates Ethical P…" at bounding box center [286, 347] width 544 height 400
click at [363, 140] on button "Scores" at bounding box center [369, 124] width 137 height 41
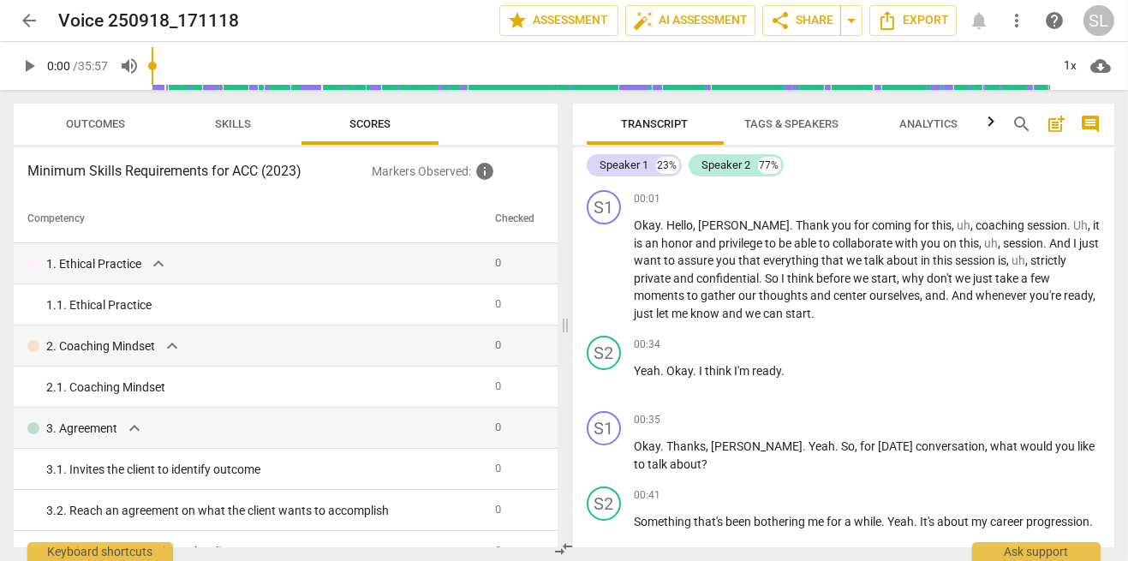
click at [704, 18] on span "auto_fix_high AI Assessment" at bounding box center [690, 20] width 115 height 21
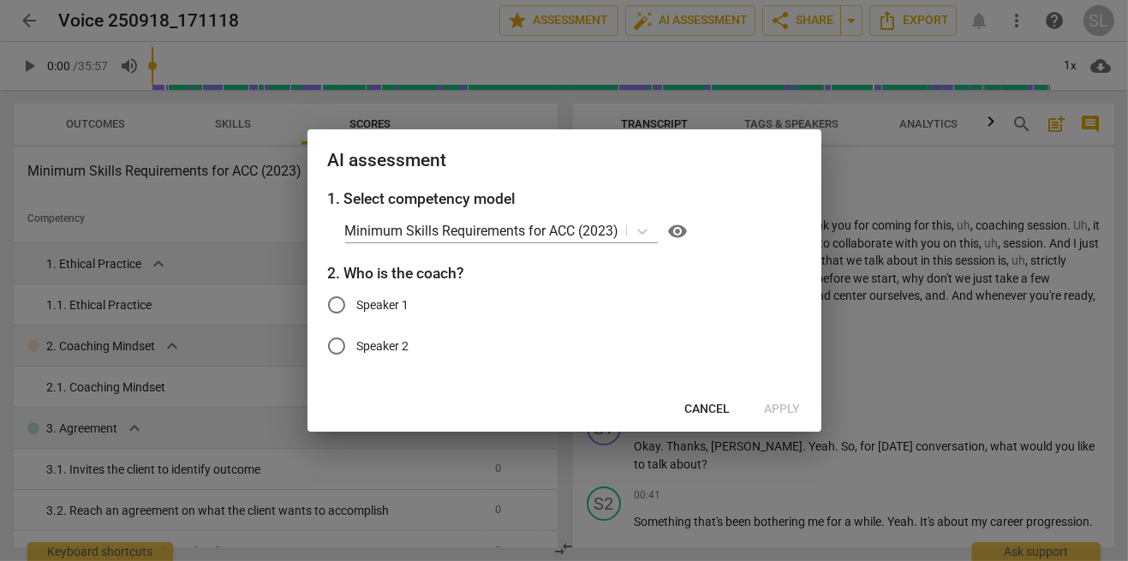
click at [721, 403] on span "Cancel" at bounding box center [707, 409] width 45 height 17
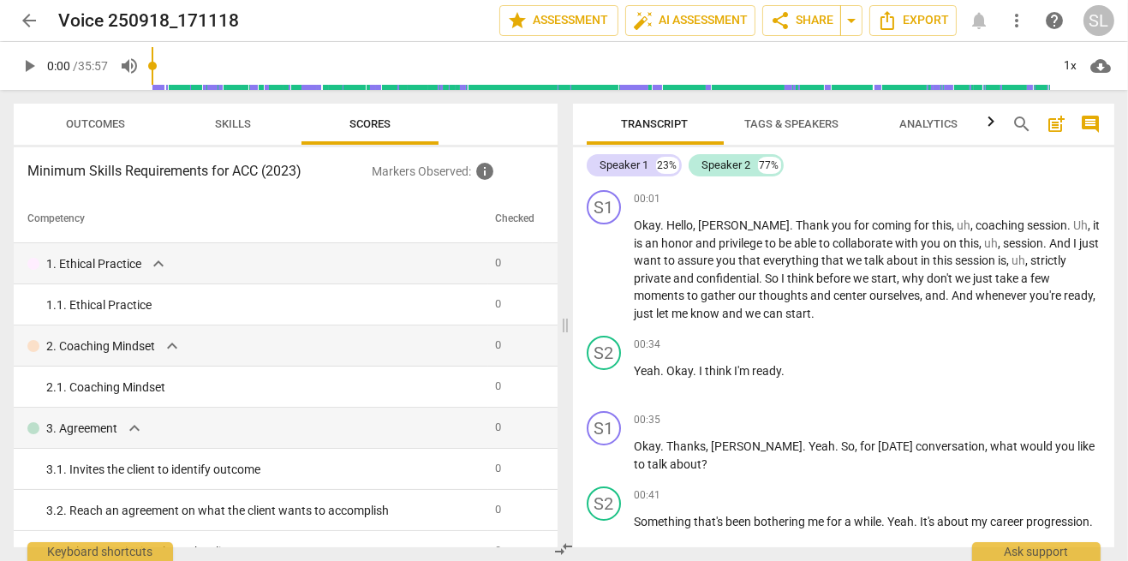
click at [641, 166] on div "Speaker 1" at bounding box center [624, 165] width 49 height 17
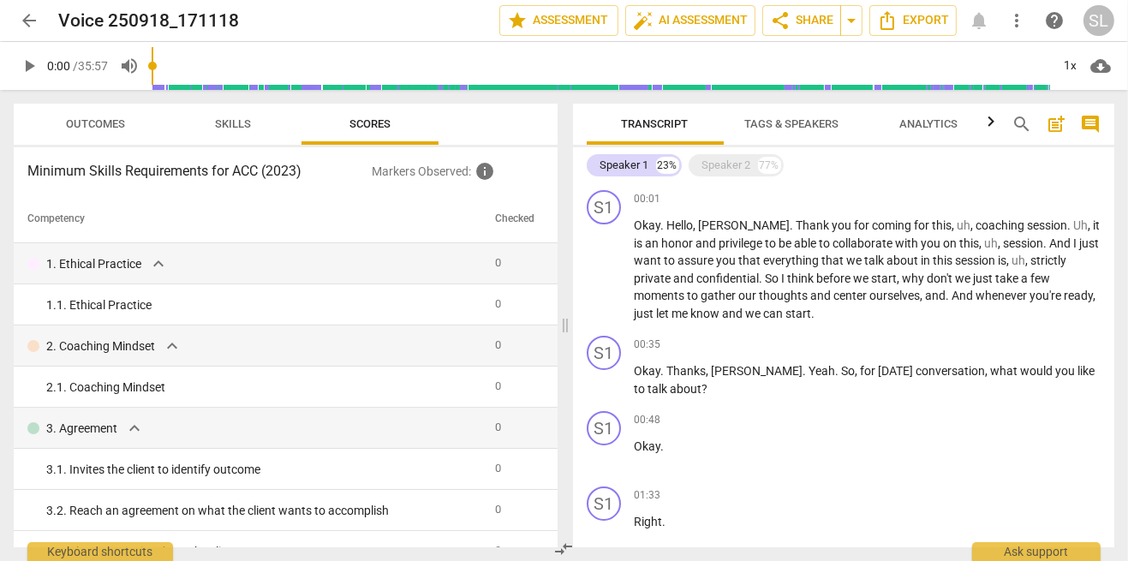
click at [743, 158] on div "Speaker 2" at bounding box center [726, 165] width 49 height 17
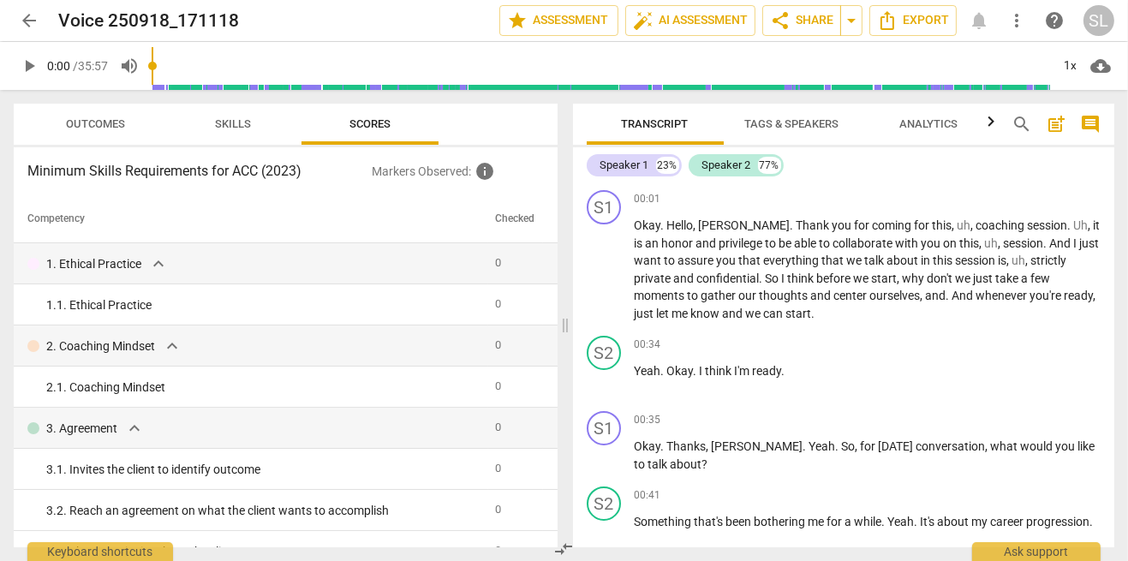
click at [800, 128] on span "Tags & Speakers" at bounding box center [792, 123] width 94 height 13
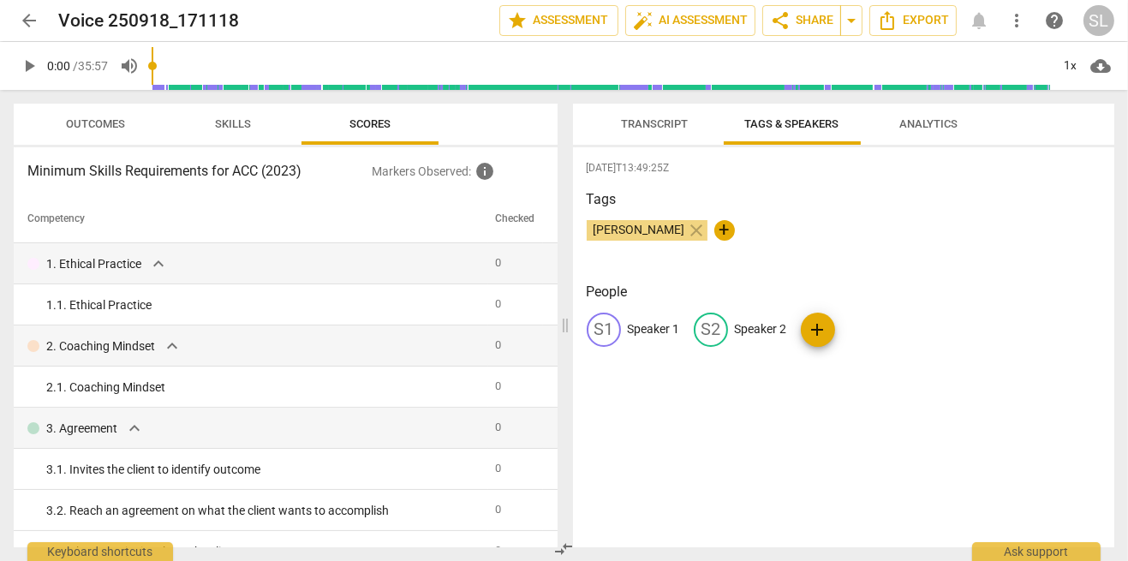
click at [650, 330] on p "Speaker 1" at bounding box center [654, 329] width 52 height 18
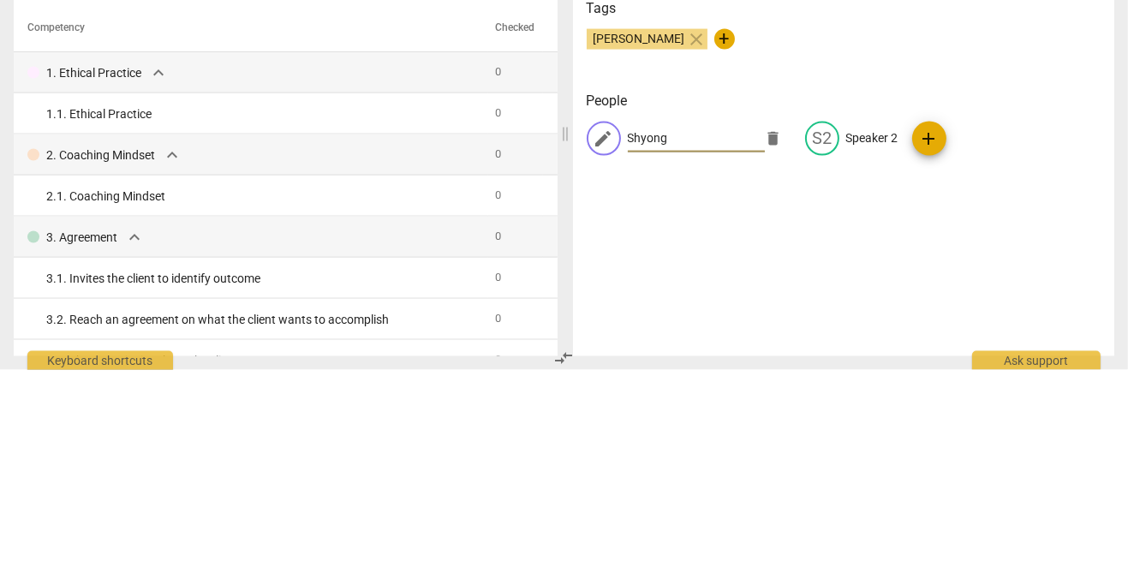
type input "Shyong"
click at [882, 334] on p "Speaker 2" at bounding box center [872, 329] width 52 height 18
type input "El"
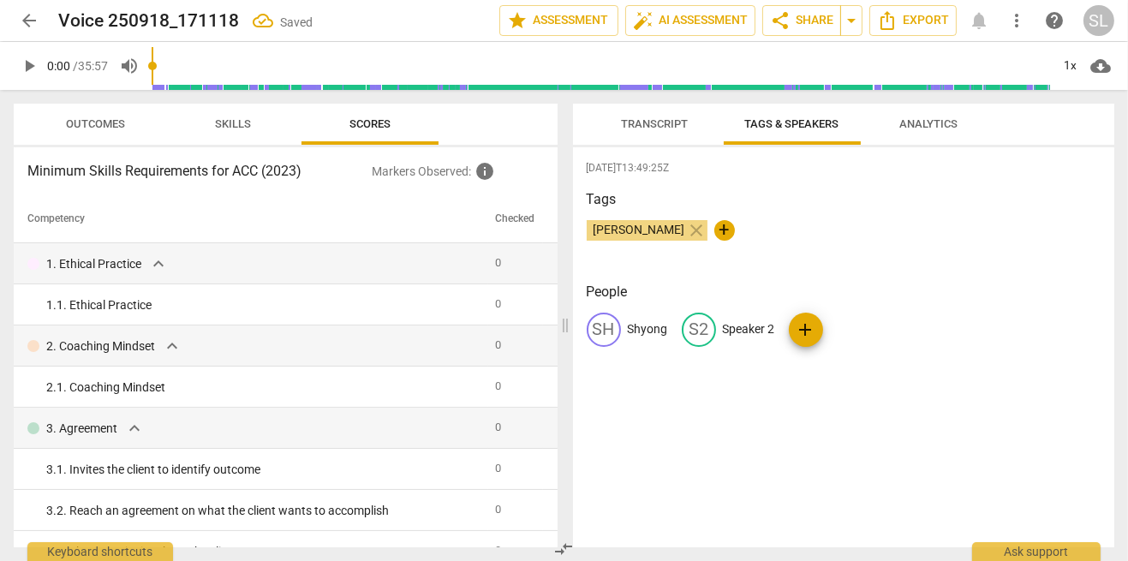
click at [745, 330] on p "Speaker 2" at bounding box center [749, 329] width 52 height 18
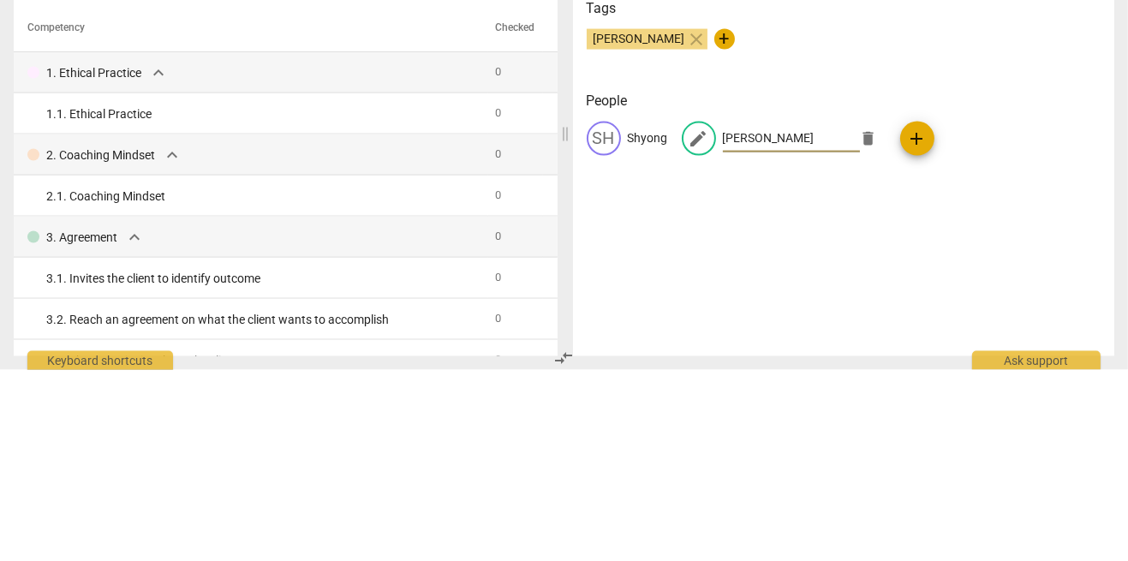
click at [782, 323] on input "[PERSON_NAME]" at bounding box center [791, 329] width 137 height 27
type input "[PERSON_NAME]"
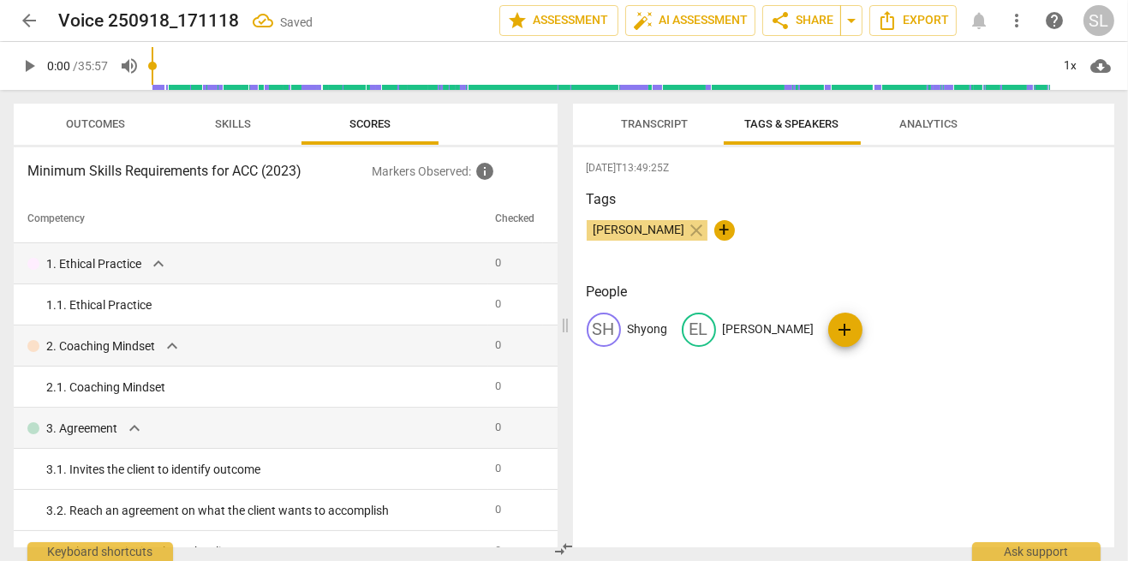
click at [655, 113] on span "Transcript" at bounding box center [655, 124] width 108 height 23
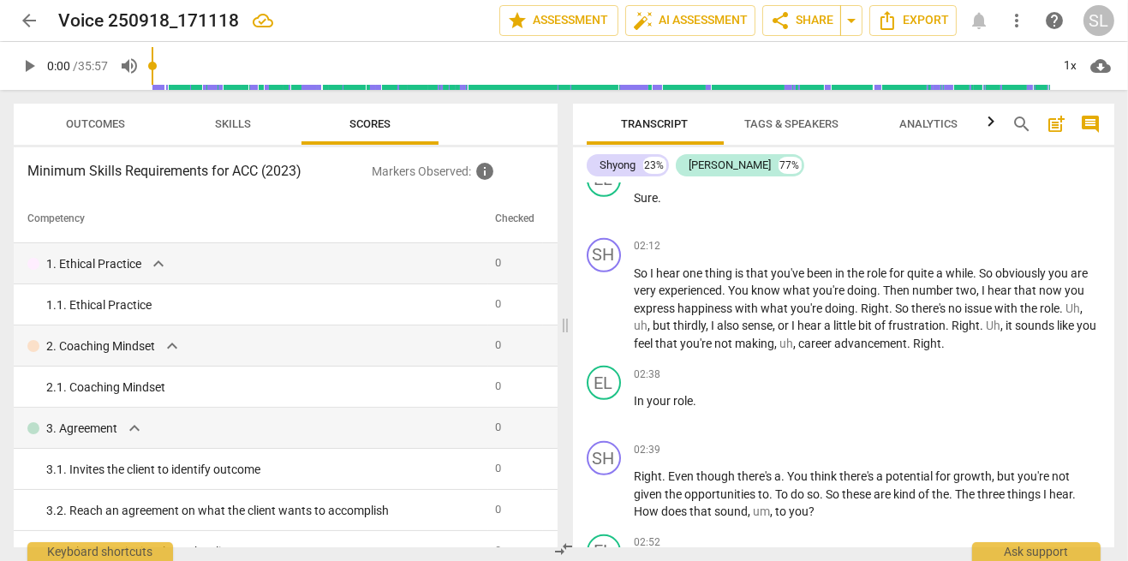
scroll to position [1014, 0]
click at [802, 132] on span "Tags & Speakers" at bounding box center [792, 124] width 135 height 23
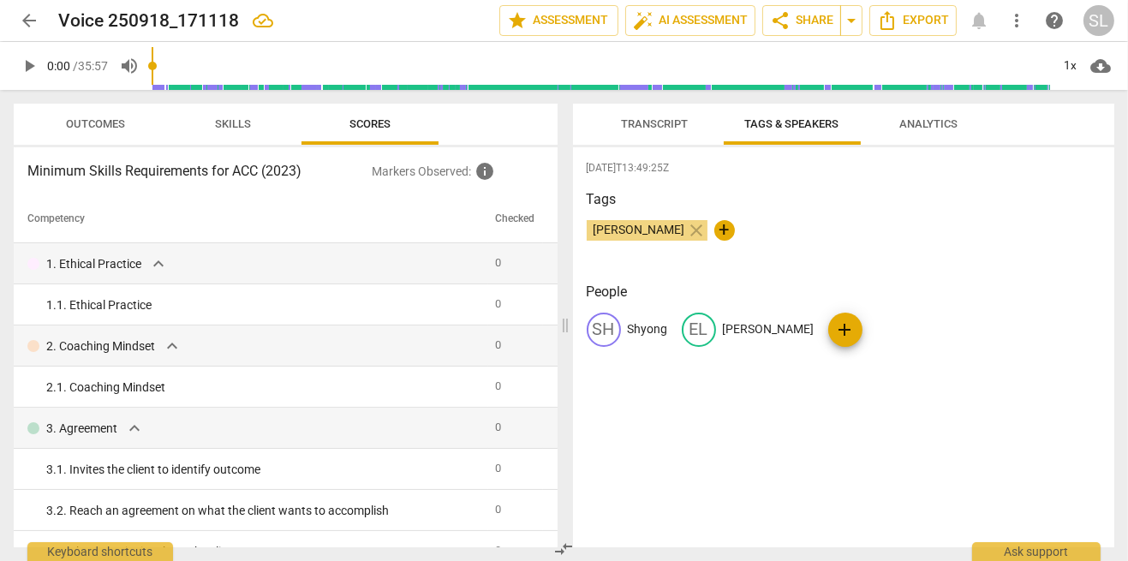
click at [934, 131] on span "Analytics" at bounding box center [929, 124] width 99 height 23
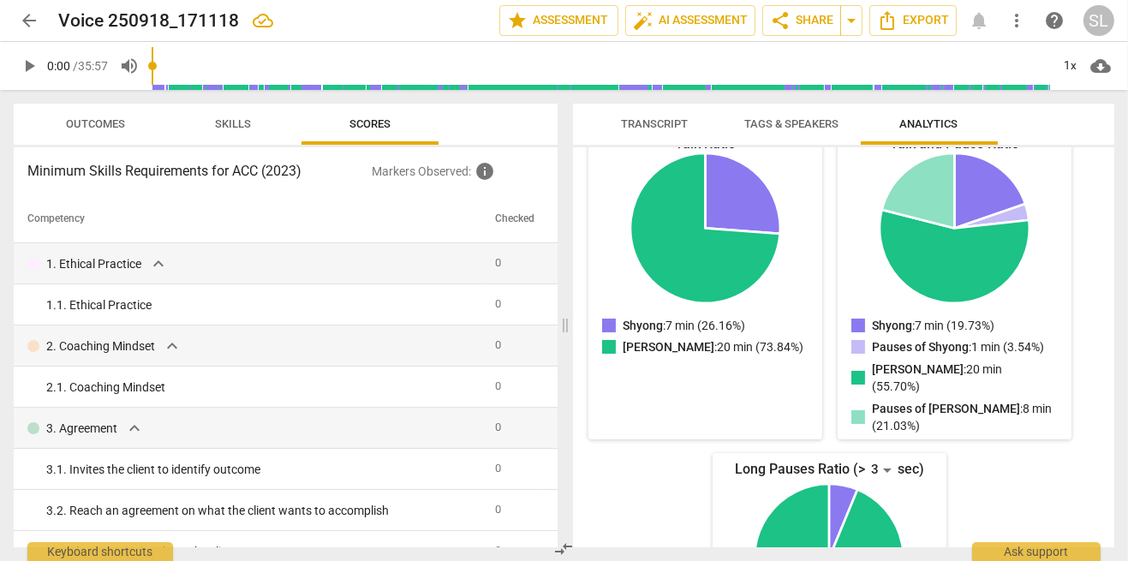
scroll to position [219, 0]
click at [696, 25] on span "auto_fix_high AI Assessment" at bounding box center [690, 20] width 115 height 21
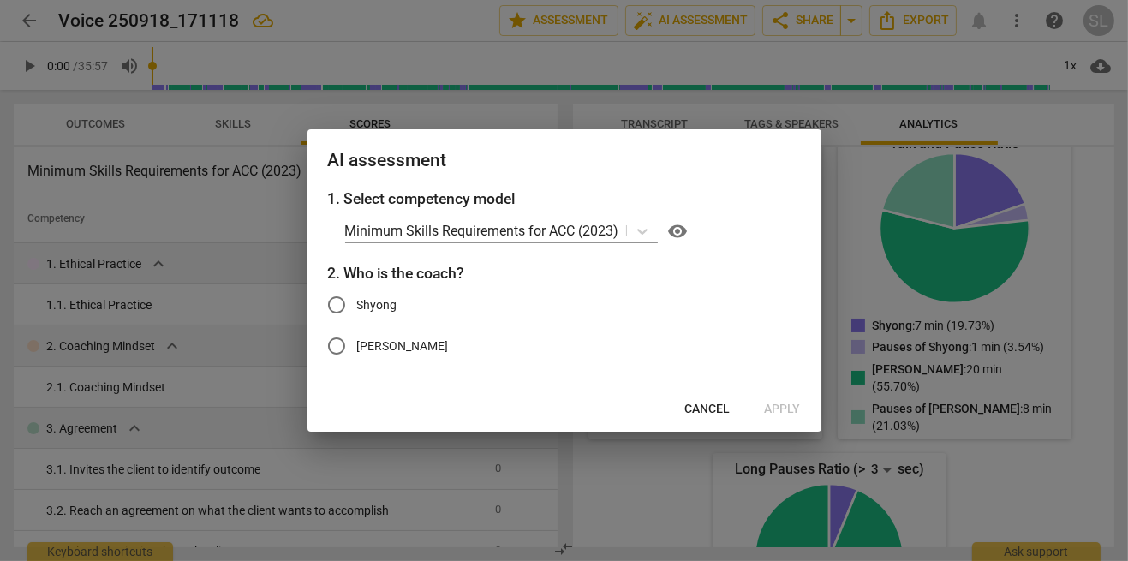
click at [395, 297] on span "Shyong" at bounding box center [377, 305] width 40 height 18
click at [357, 297] on input "Shyong" at bounding box center [336, 304] width 41 height 41
radio input "true"
click at [789, 419] on button "Apply" at bounding box center [782, 409] width 63 height 31
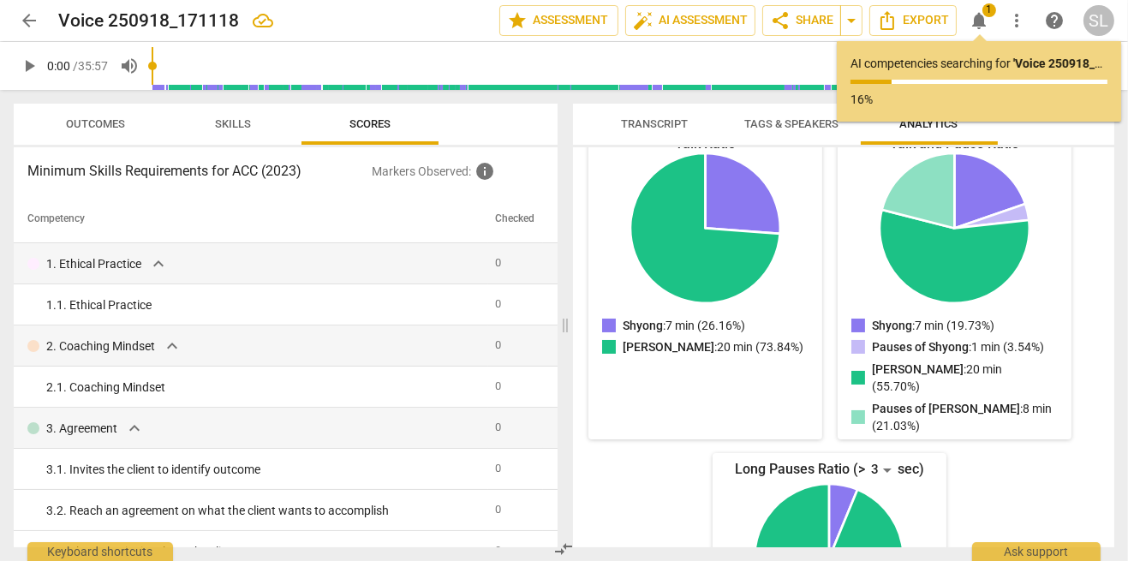
click at [655, 135] on button "Transcript" at bounding box center [655, 124] width 137 height 41
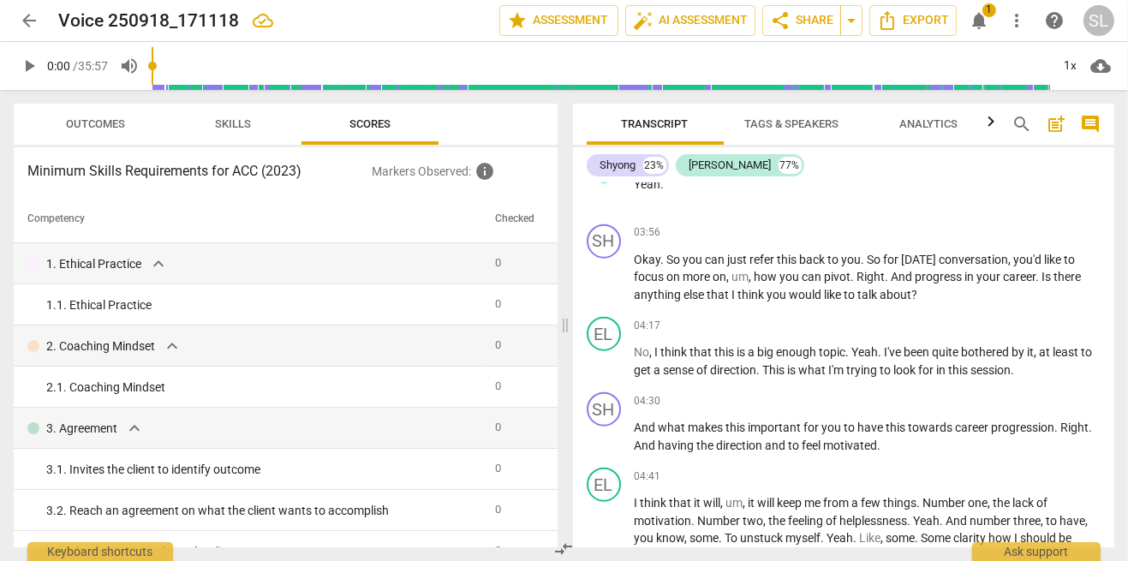
scroll to position [2225, 0]
click at [704, 18] on span "auto_fix_high AI Assessment" at bounding box center [690, 20] width 115 height 21
click at [703, 15] on span "auto_fix_high AI Assessment" at bounding box center [690, 20] width 115 height 21
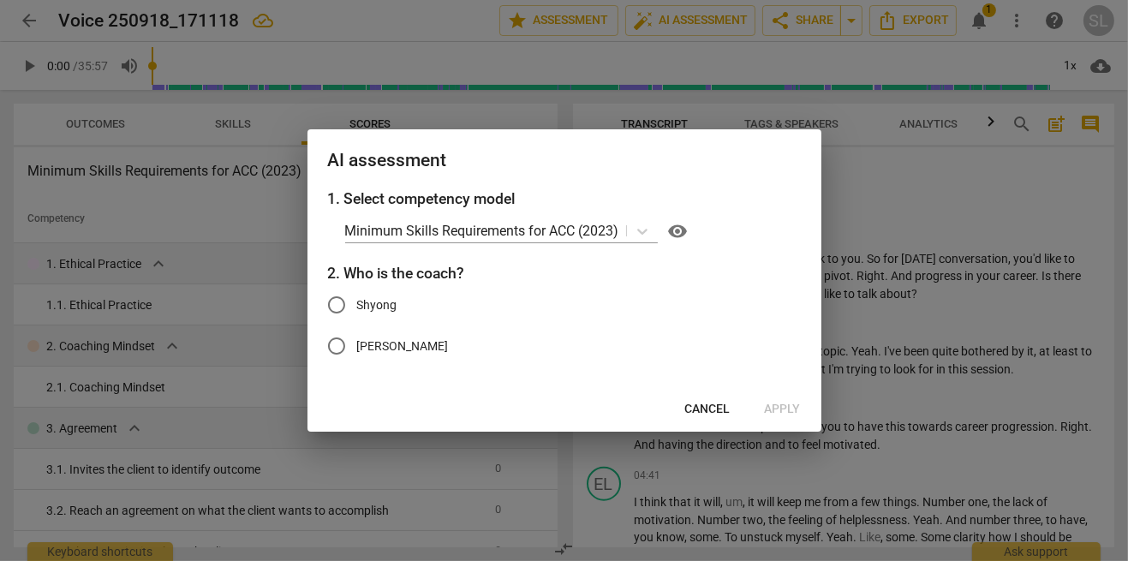
click at [386, 295] on label "Shyong" at bounding box center [551, 304] width 471 height 41
click at [357, 295] on input "Shyong" at bounding box center [336, 304] width 41 height 41
radio input "true"
click at [773, 416] on span "Apply" at bounding box center [783, 409] width 36 height 17
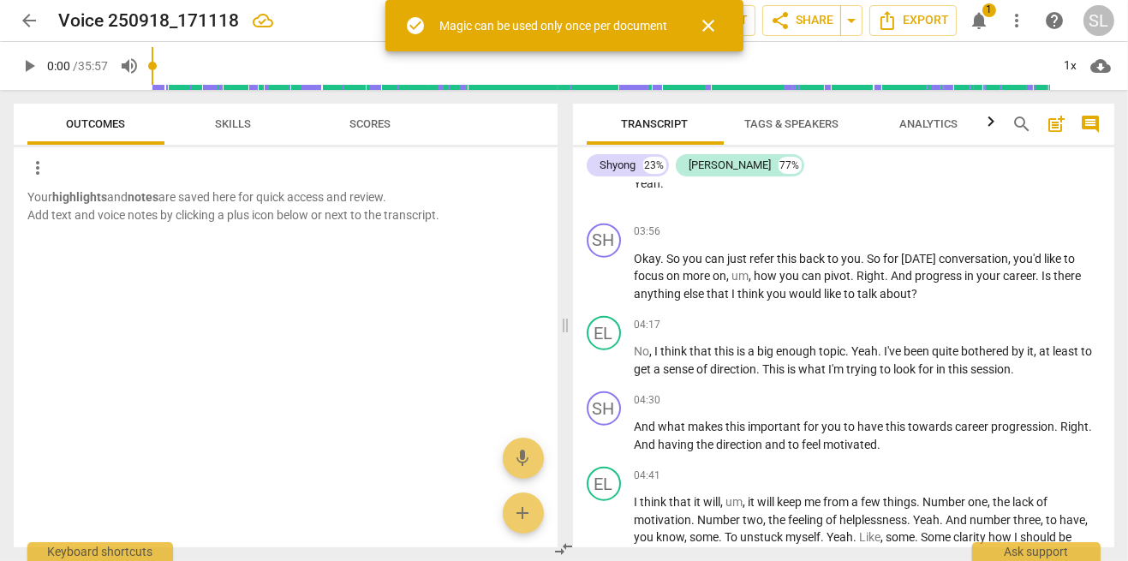
click at [718, 29] on span "close" at bounding box center [709, 25] width 21 height 21
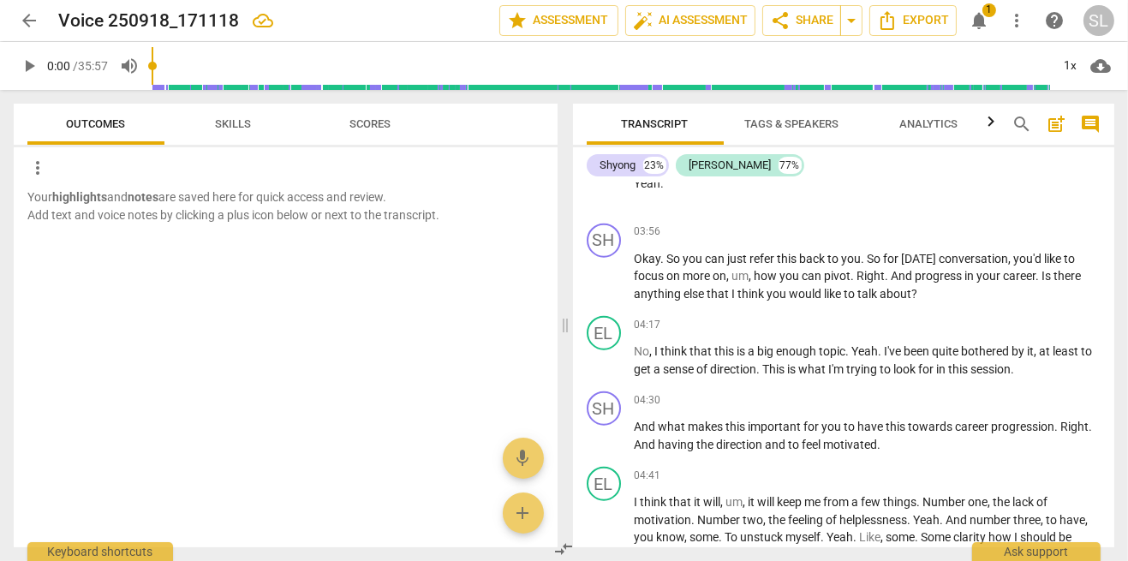
click at [721, 25] on span "auto_fix_high AI Assessment" at bounding box center [690, 20] width 115 height 21
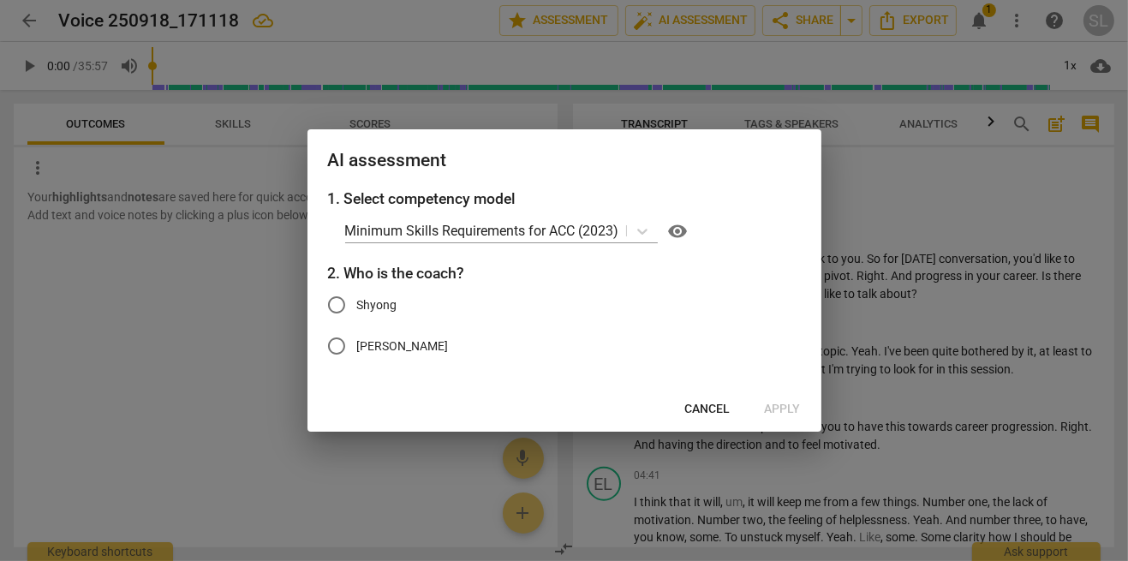
click at [387, 292] on label "Shyong" at bounding box center [551, 304] width 471 height 41
click at [357, 292] on input "Shyong" at bounding box center [336, 304] width 41 height 41
radio input "true"
click at [775, 404] on span "Apply" at bounding box center [783, 409] width 36 height 17
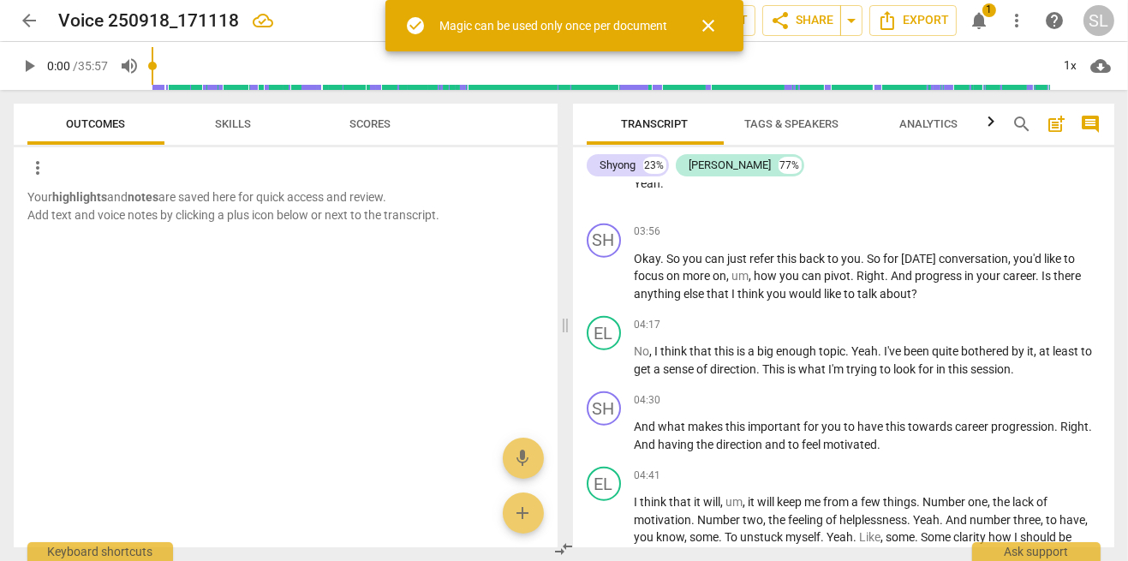
click at [713, 32] on span "close" at bounding box center [709, 25] width 21 height 21
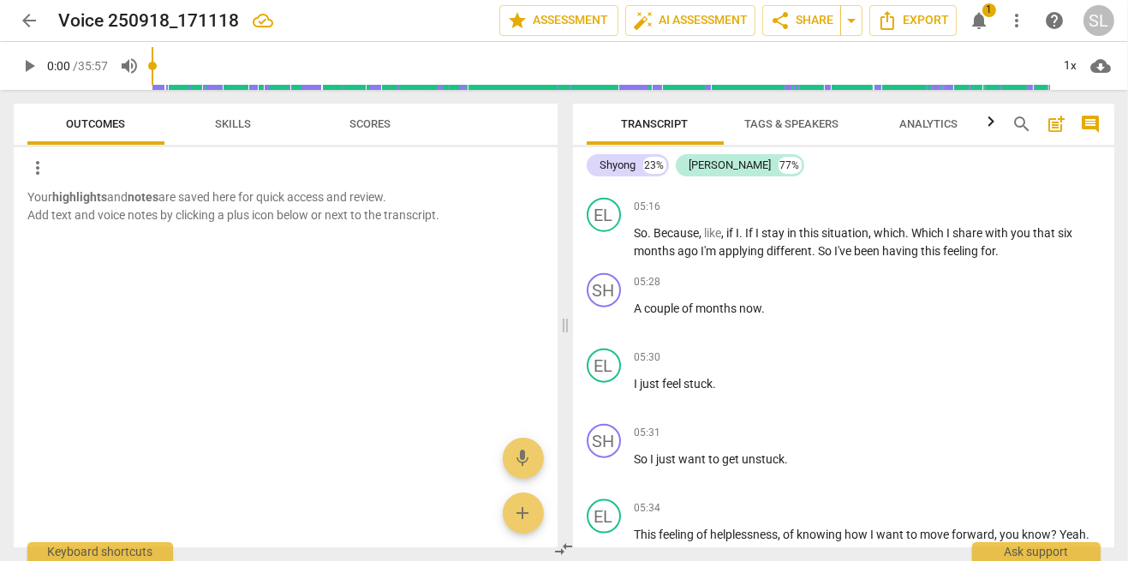
scroll to position [2671, 0]
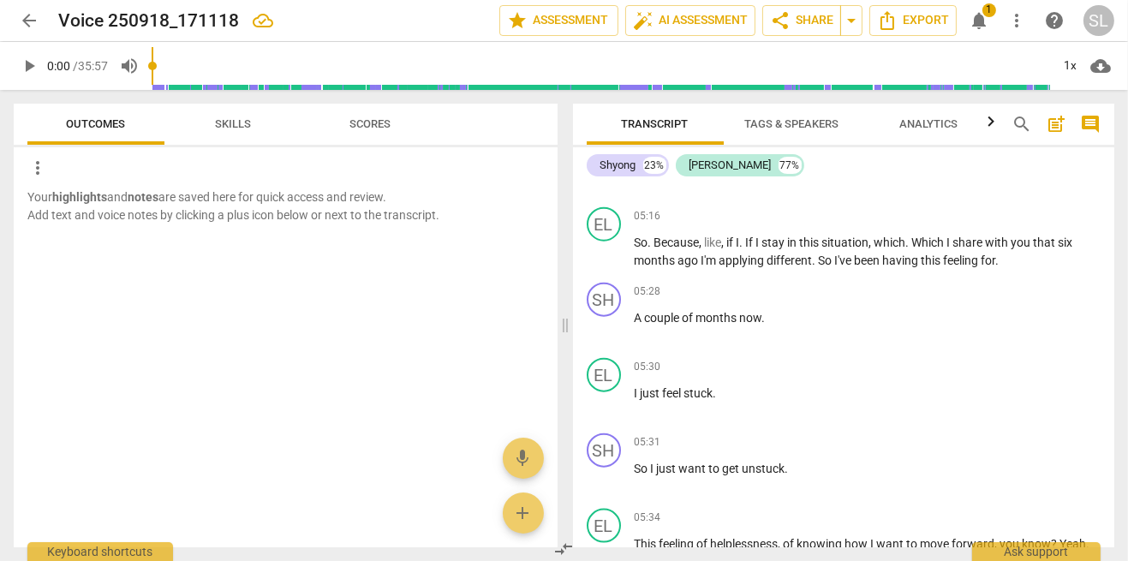
click at [103, 202] on b "highlights" at bounding box center [79, 197] width 55 height 14
click at [241, 134] on span "Skills" at bounding box center [232, 124] width 77 height 23
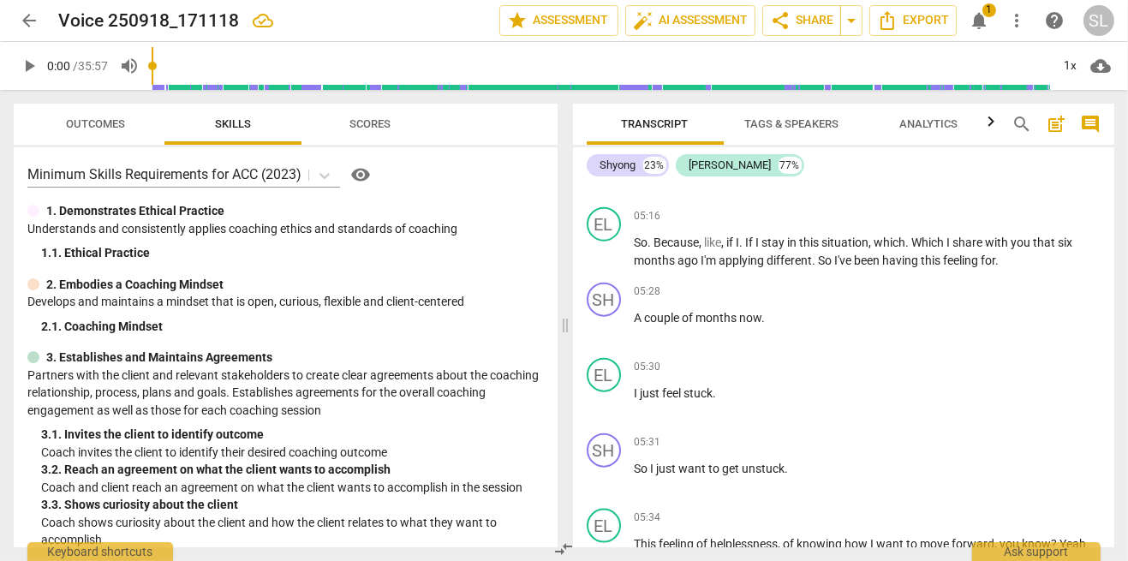
click at [361, 119] on span "Scores" at bounding box center [369, 123] width 41 height 13
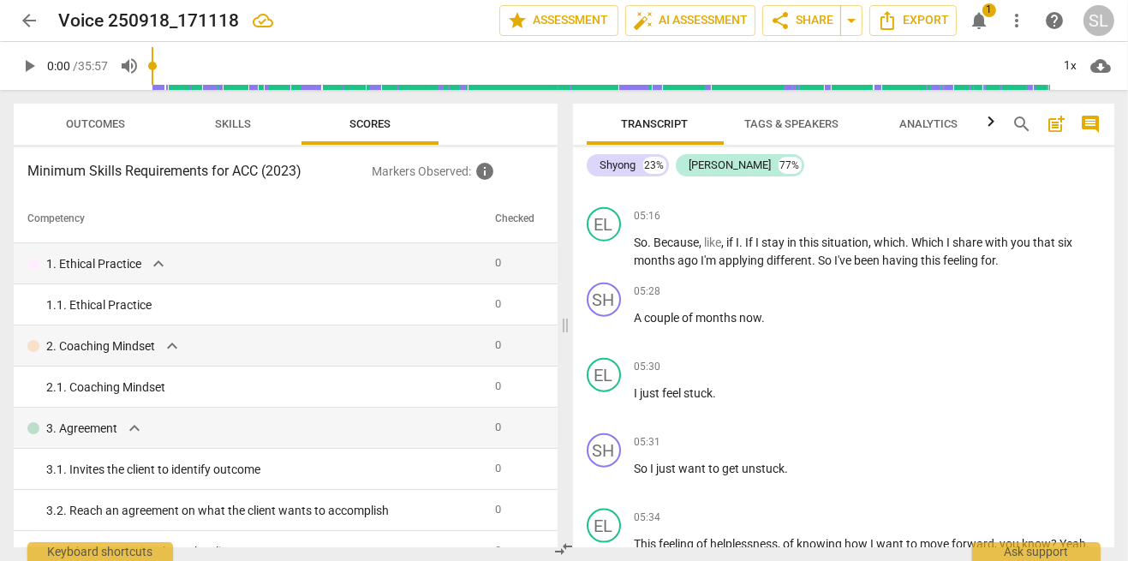
click at [254, 126] on span "Skills" at bounding box center [232, 124] width 77 height 23
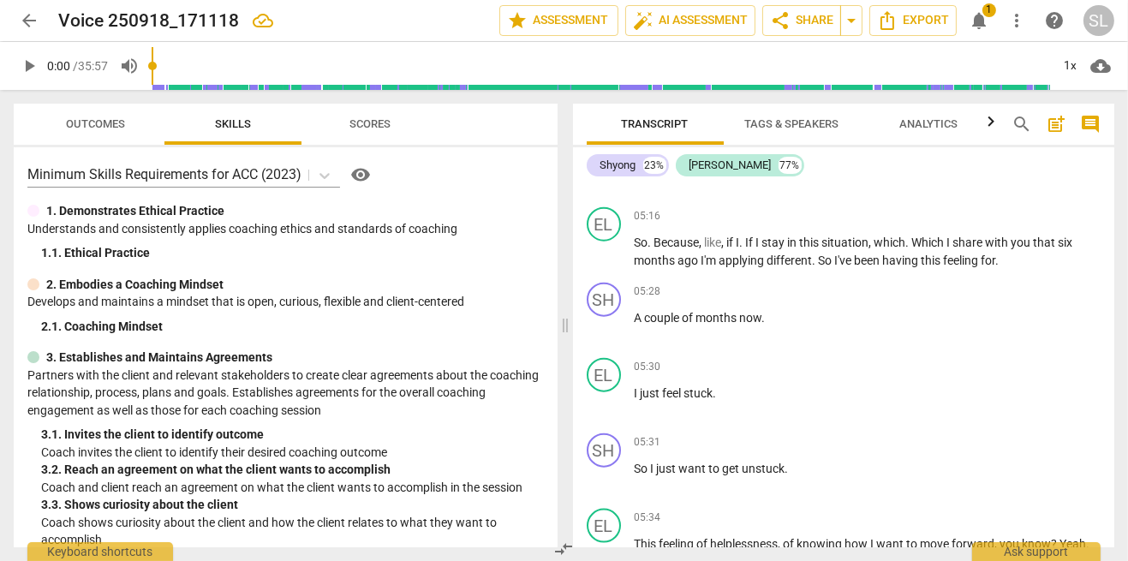
click at [115, 123] on span "Outcomes" at bounding box center [96, 123] width 59 height 13
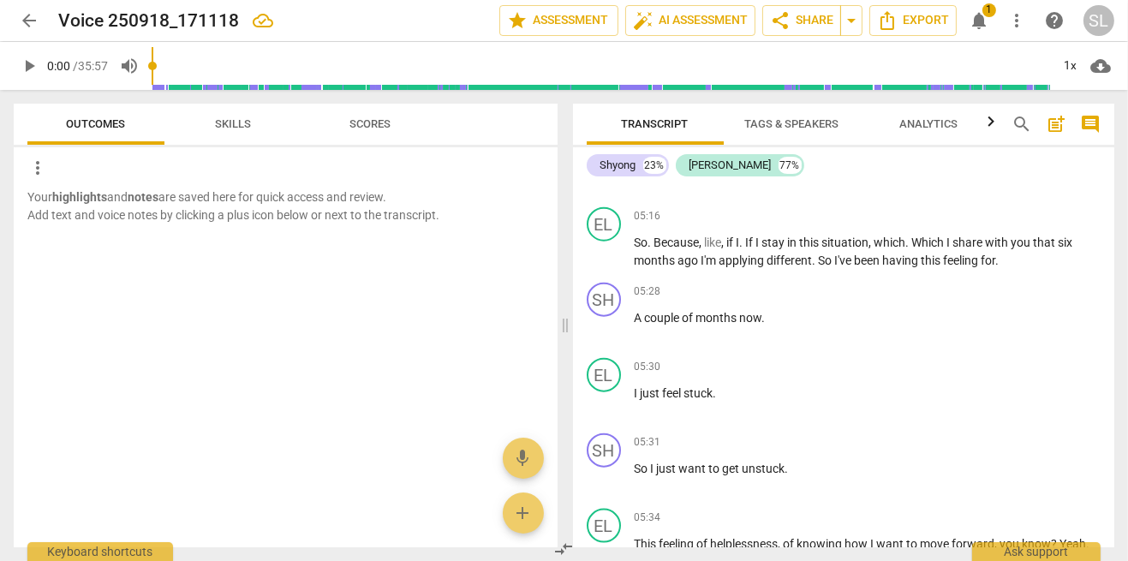
click at [27, 25] on span "arrow_back" at bounding box center [29, 20] width 21 height 21
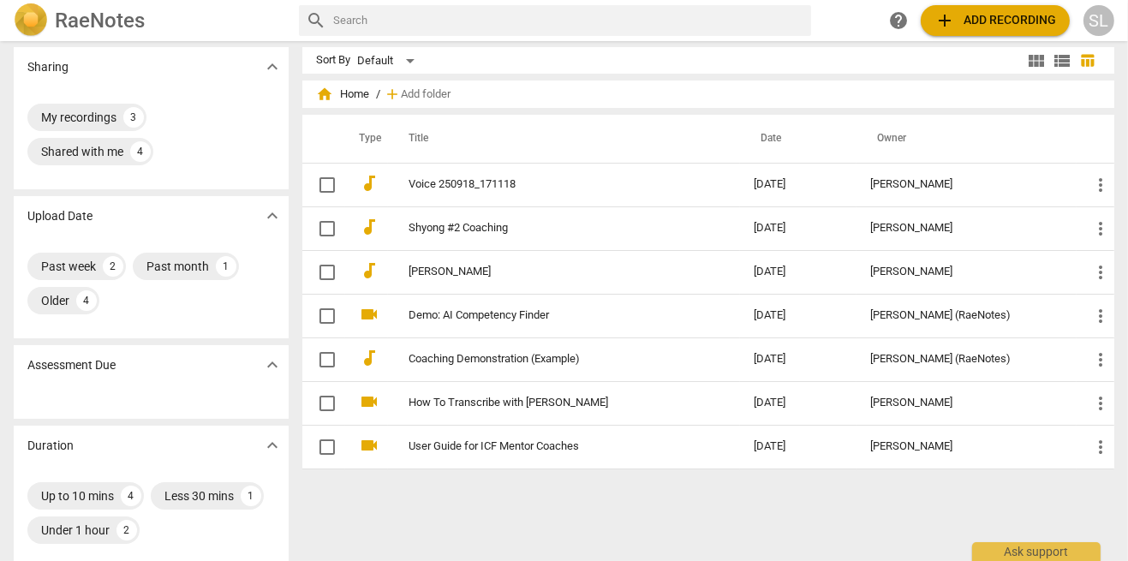
scroll to position [4, 0]
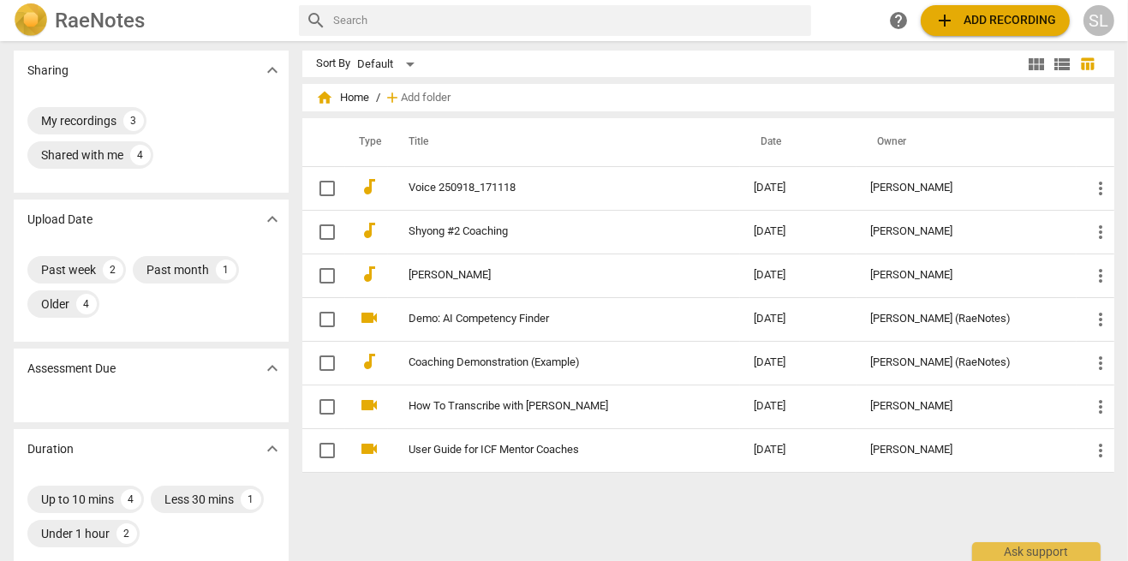
click at [456, 189] on link "Voice 250918_171118" at bounding box center [550, 188] width 283 height 13
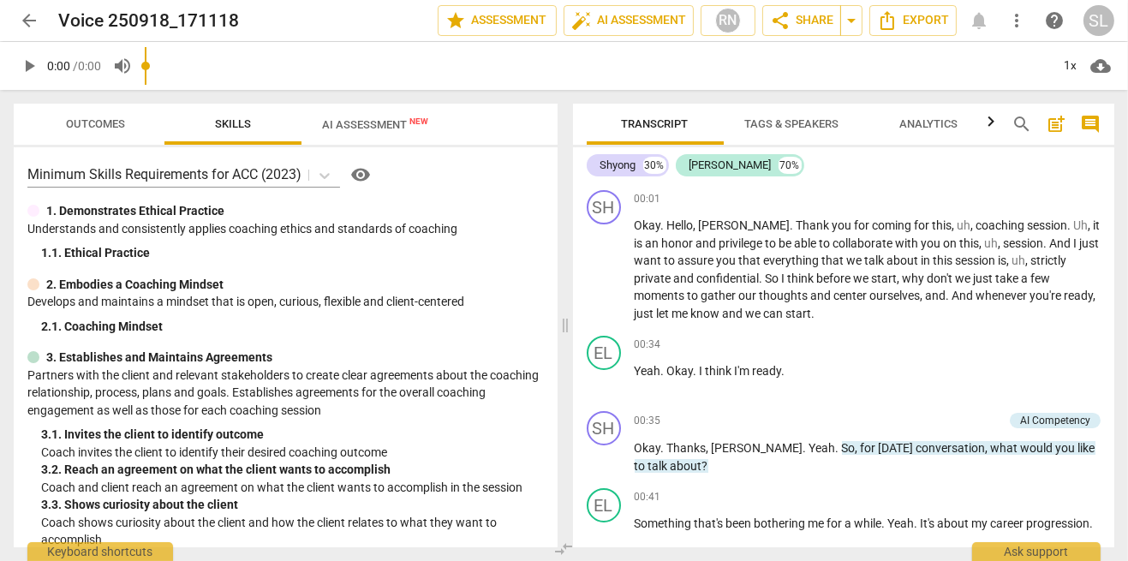
click at [633, 28] on span "auto_fix_high AI Assessment" at bounding box center [628, 20] width 115 height 21
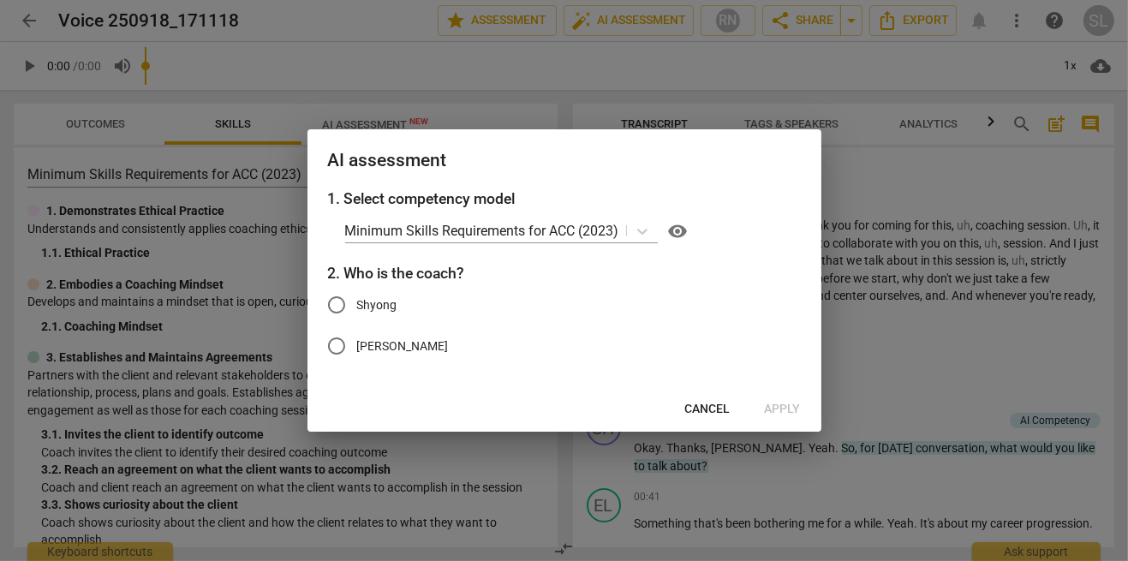
click at [391, 301] on span "Shyong" at bounding box center [377, 305] width 40 height 18
click at [357, 301] on input "Shyong" at bounding box center [336, 304] width 41 height 41
radio input "true"
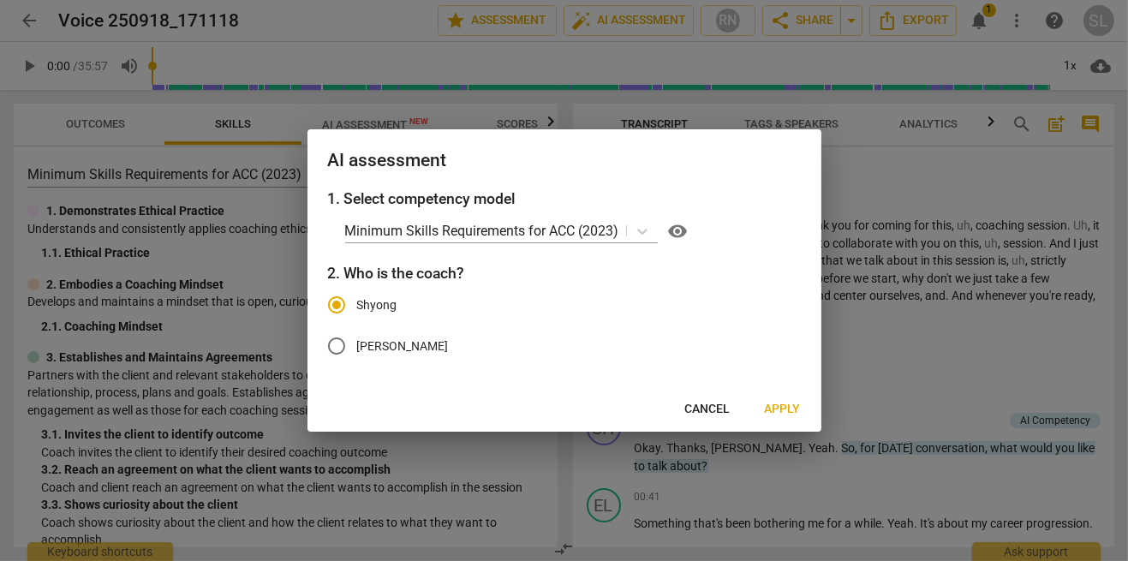
click at [791, 408] on span "Apply" at bounding box center [783, 409] width 36 height 17
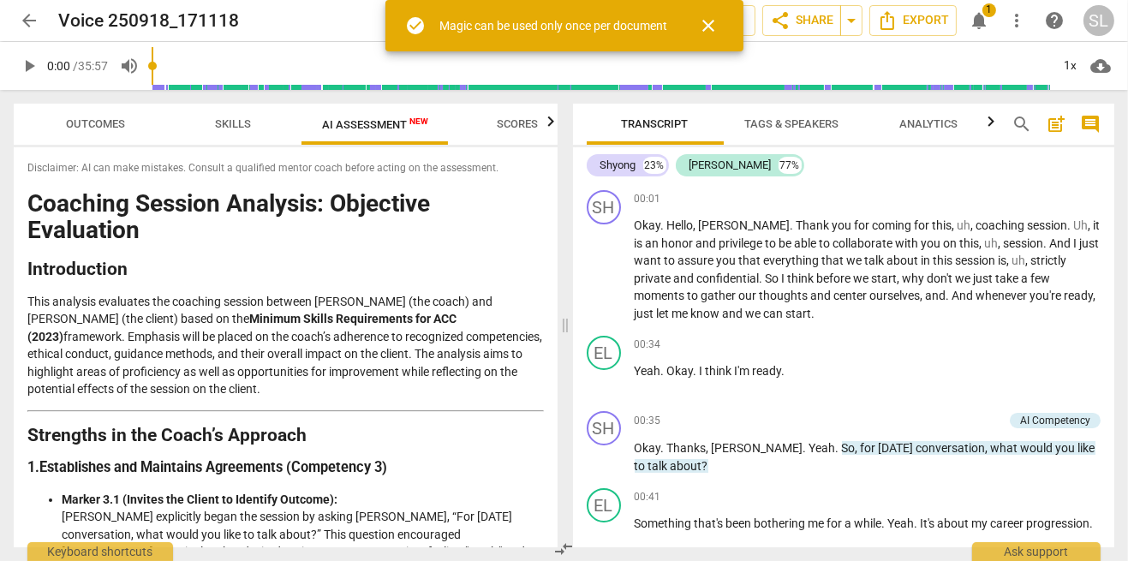
click at [712, 29] on span "close" at bounding box center [709, 25] width 21 height 21
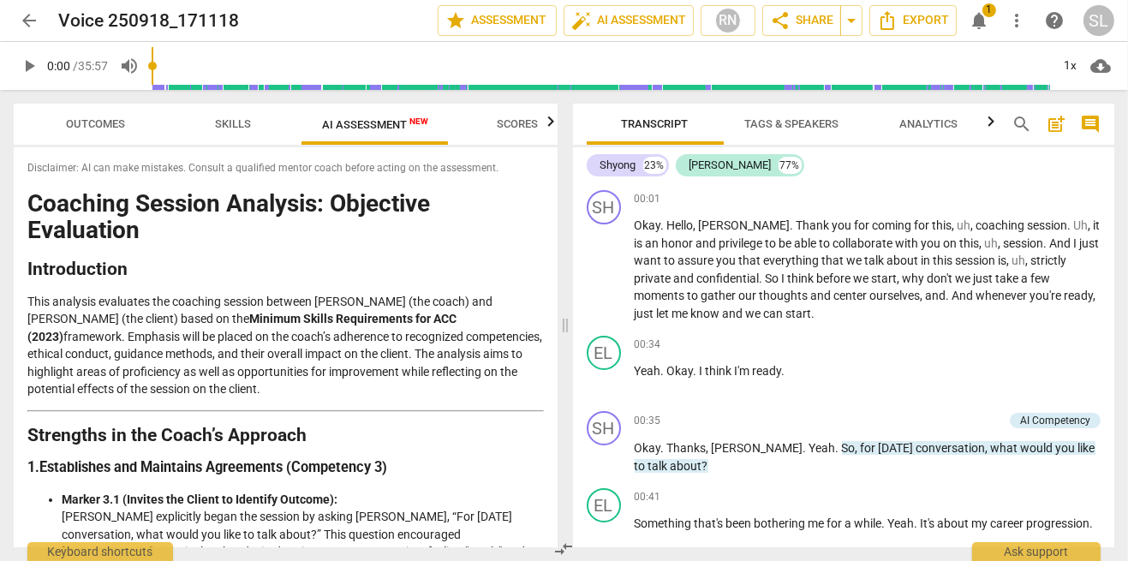
click at [363, 134] on span "AI Assessment New" at bounding box center [374, 124] width 147 height 26
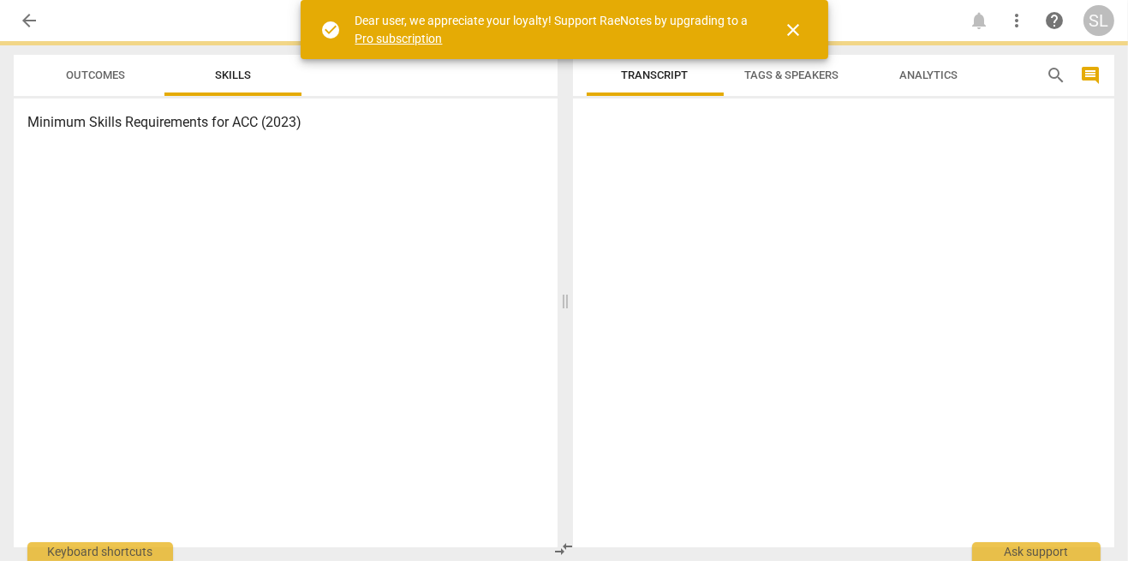
click at [391, 319] on div "Minimum Skills Requirements for ACC (2023)" at bounding box center [286, 322] width 544 height 449
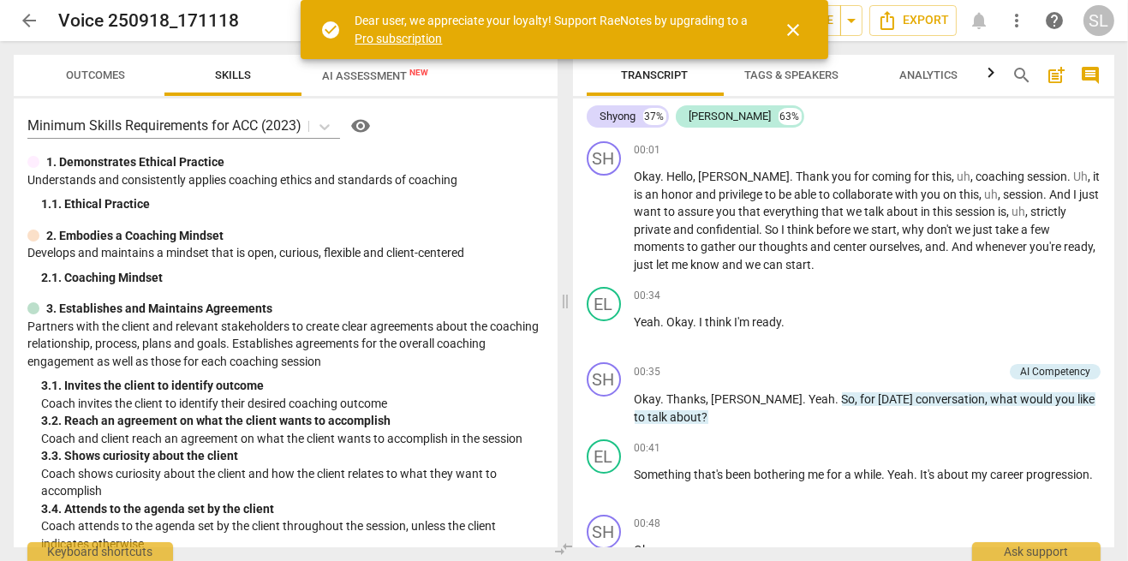
click at [802, 29] on span "close" at bounding box center [794, 30] width 21 height 21
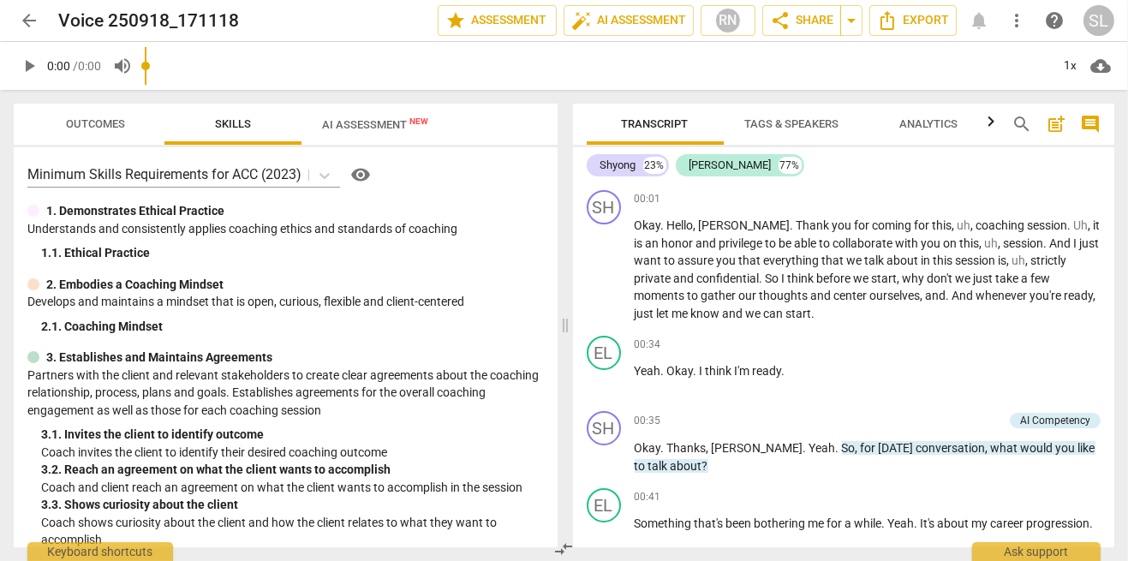
scroll to position [103, 0]
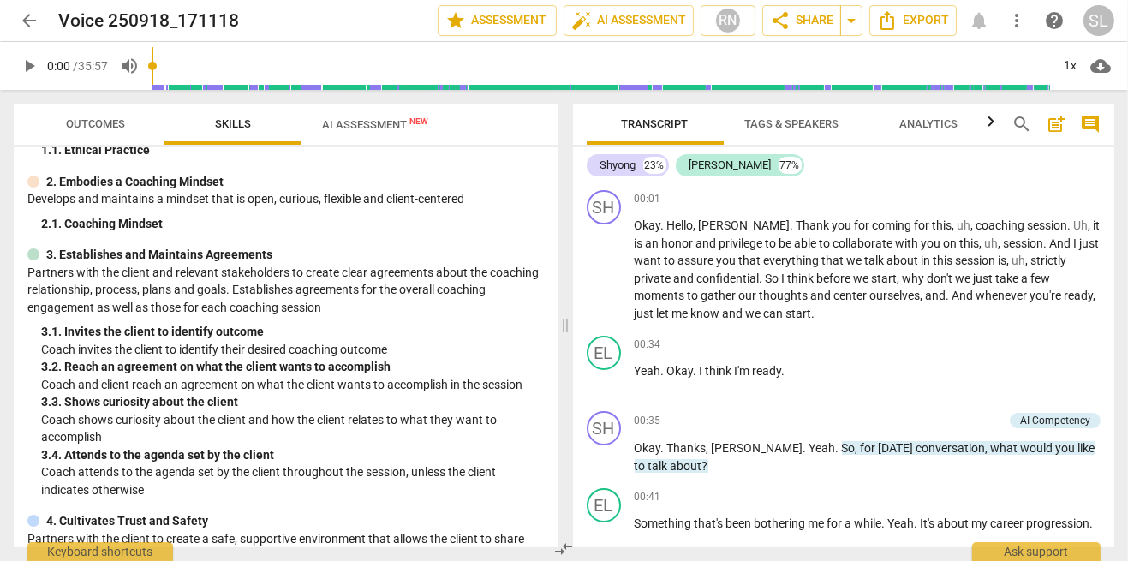
click at [361, 127] on span "AI Assessment New" at bounding box center [375, 124] width 106 height 13
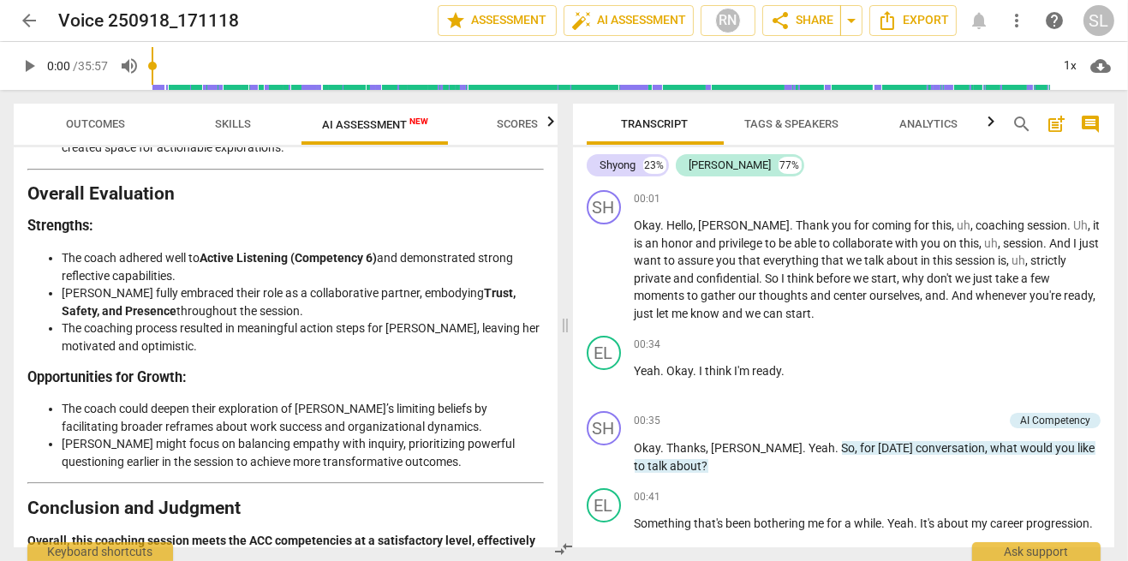
scroll to position [2763, 0]
click at [536, 132] on span "Scores" at bounding box center [517, 124] width 82 height 23
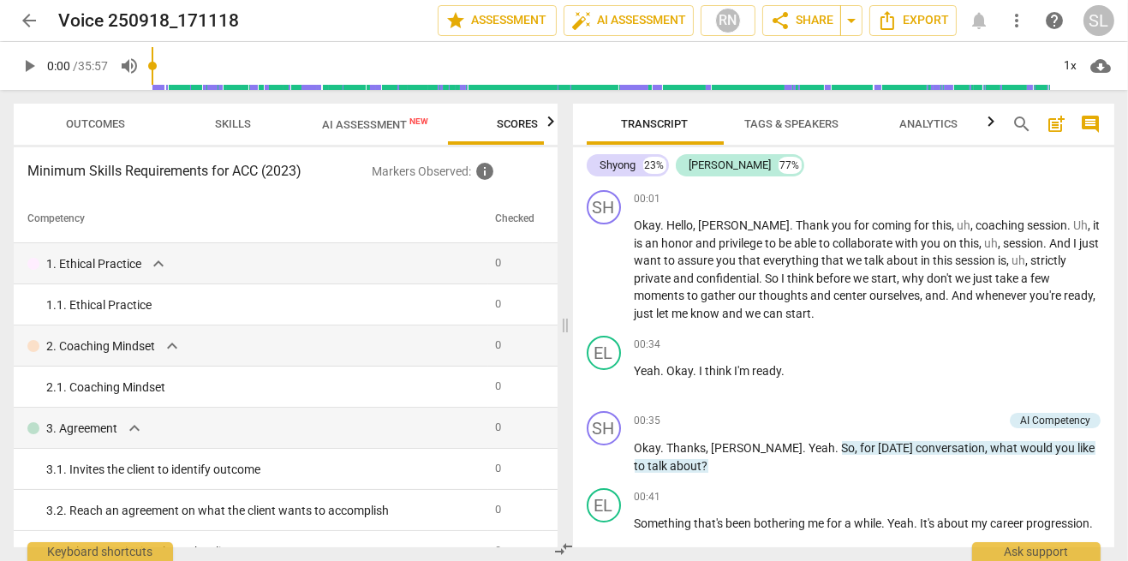
scroll to position [0, 41]
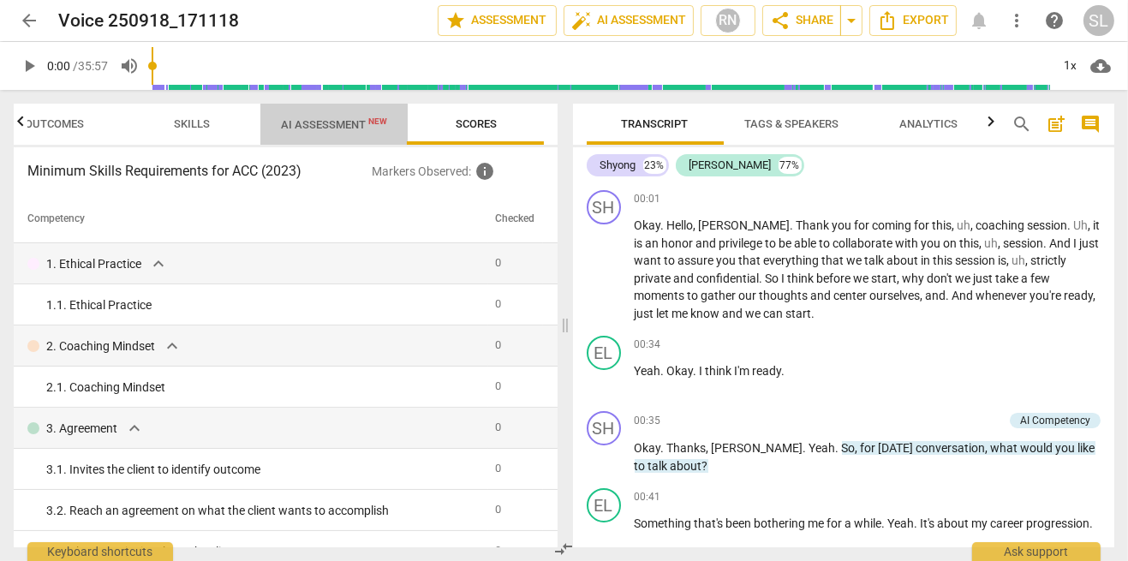
click at [342, 138] on button "AI Assessment New" at bounding box center [333, 124] width 147 height 41
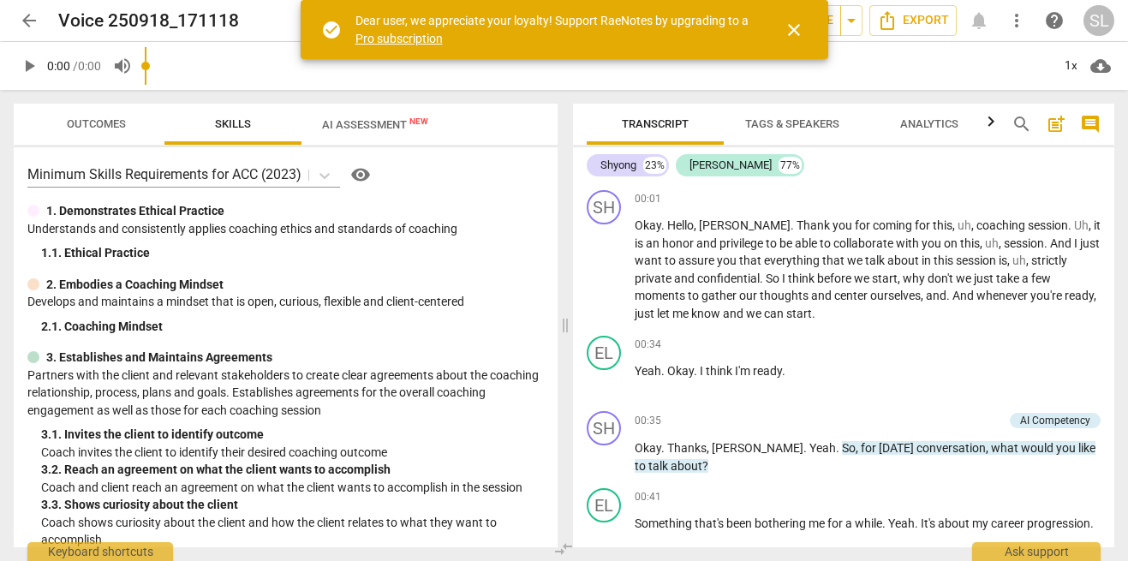
click at [785, 28] on span "close" at bounding box center [794, 30] width 21 height 21
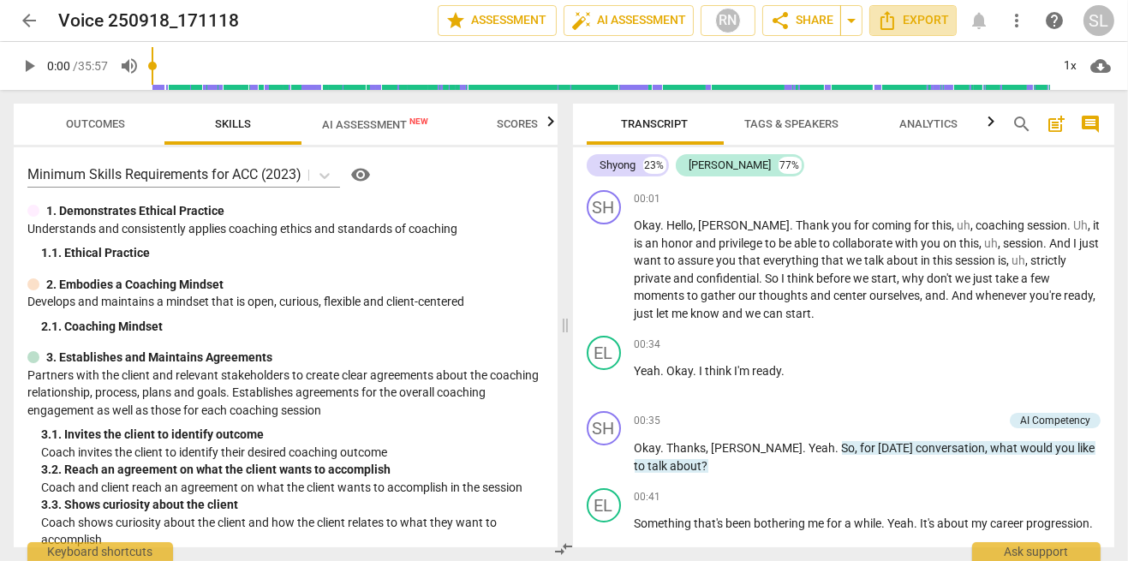
click at [920, 21] on span "Export" at bounding box center [913, 20] width 72 height 21
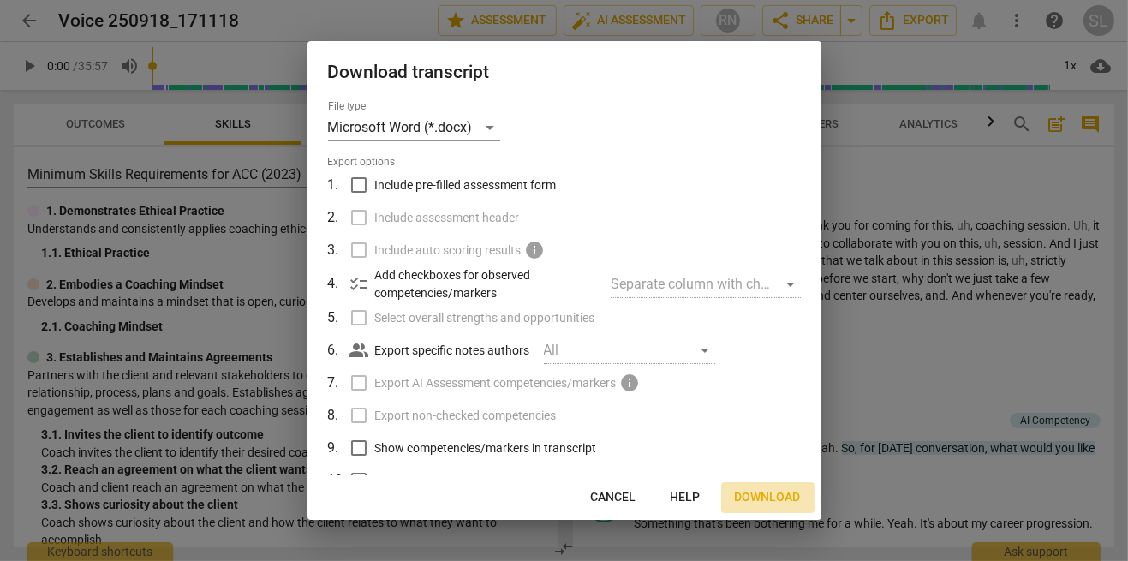
click at [760, 509] on button "Download" at bounding box center [767, 497] width 93 height 31
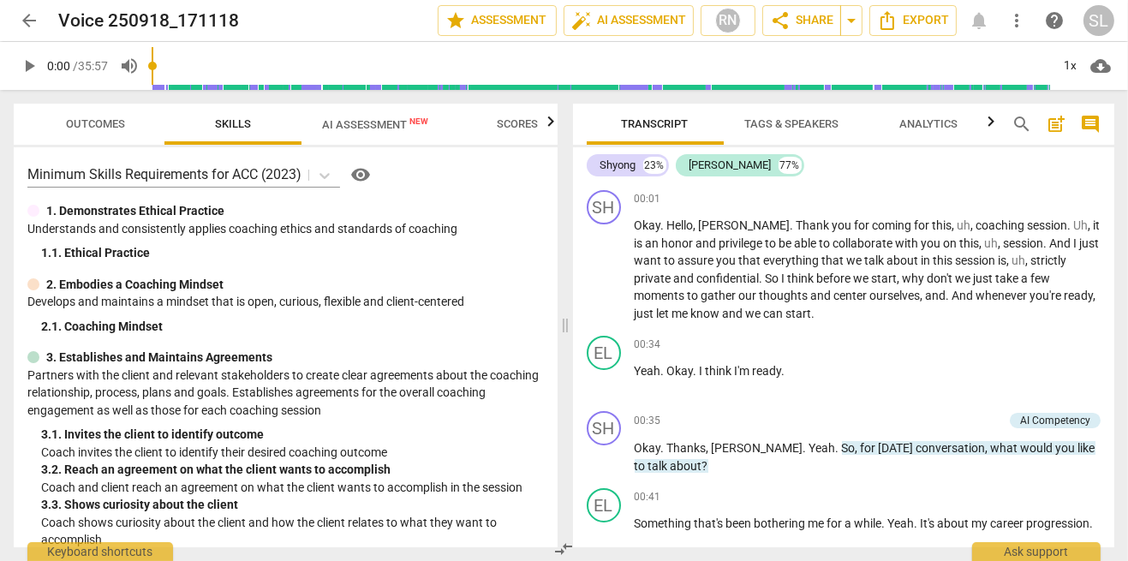
click at [921, 19] on span "Export" at bounding box center [913, 20] width 72 height 21
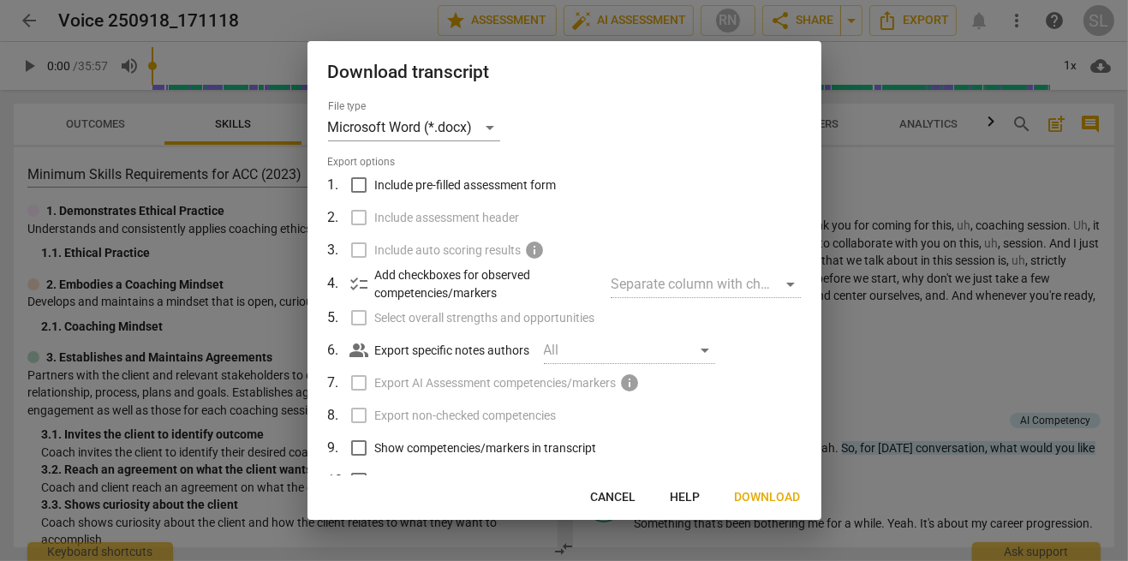
click at [626, 504] on span "Cancel" at bounding box center [613, 497] width 45 height 17
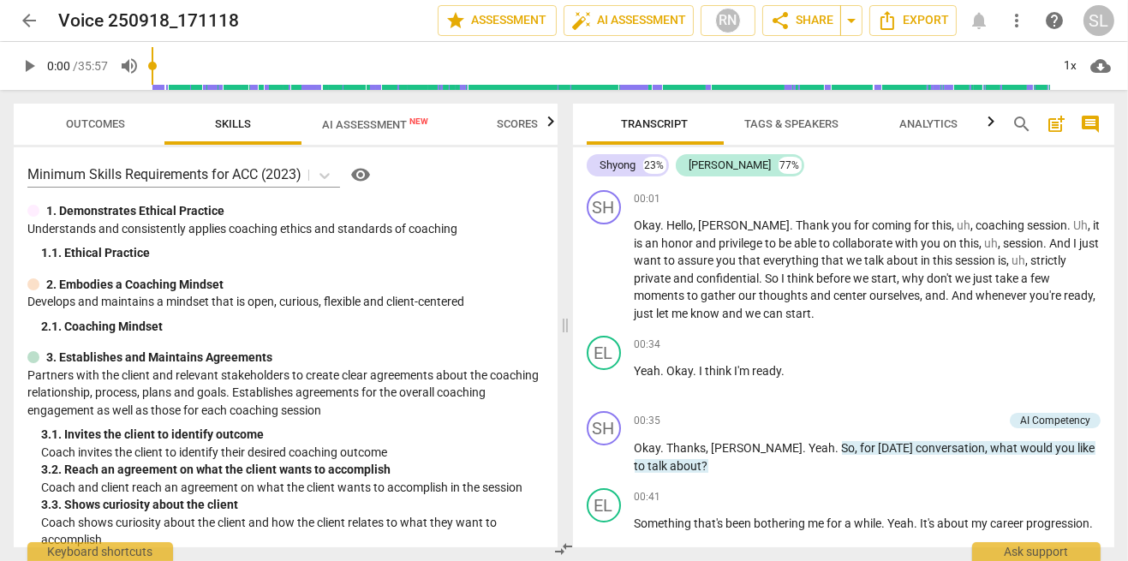
click at [1104, 69] on span "cloud_download" at bounding box center [1100, 66] width 21 height 21
click at [1062, 74] on li "Download audio" at bounding box center [1051, 65] width 127 height 41
